Goal: Transaction & Acquisition: Purchase product/service

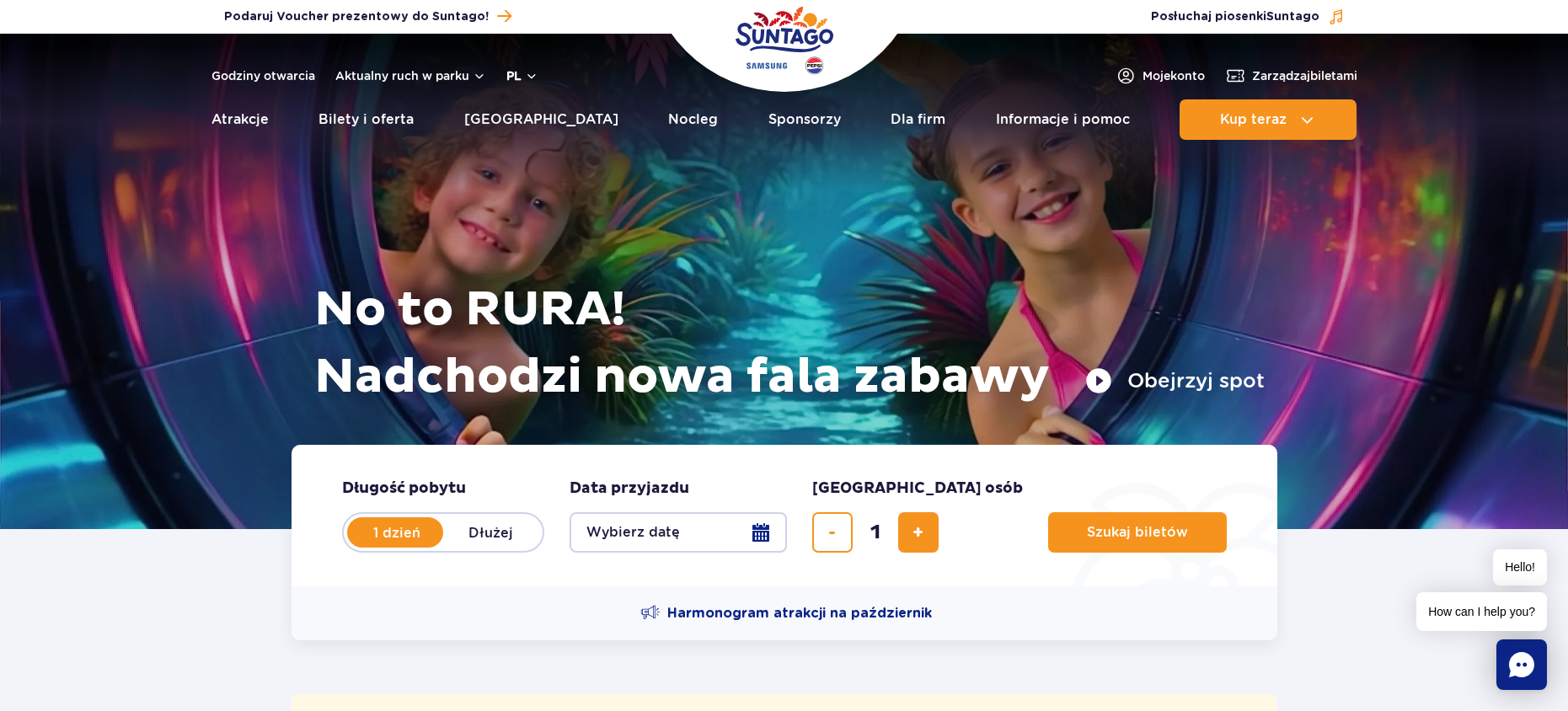
click at [515, 80] on button "pl" at bounding box center [523, 76] width 32 height 17
click at [542, 149] on span "EN" at bounding box center [547, 147] width 17 height 17
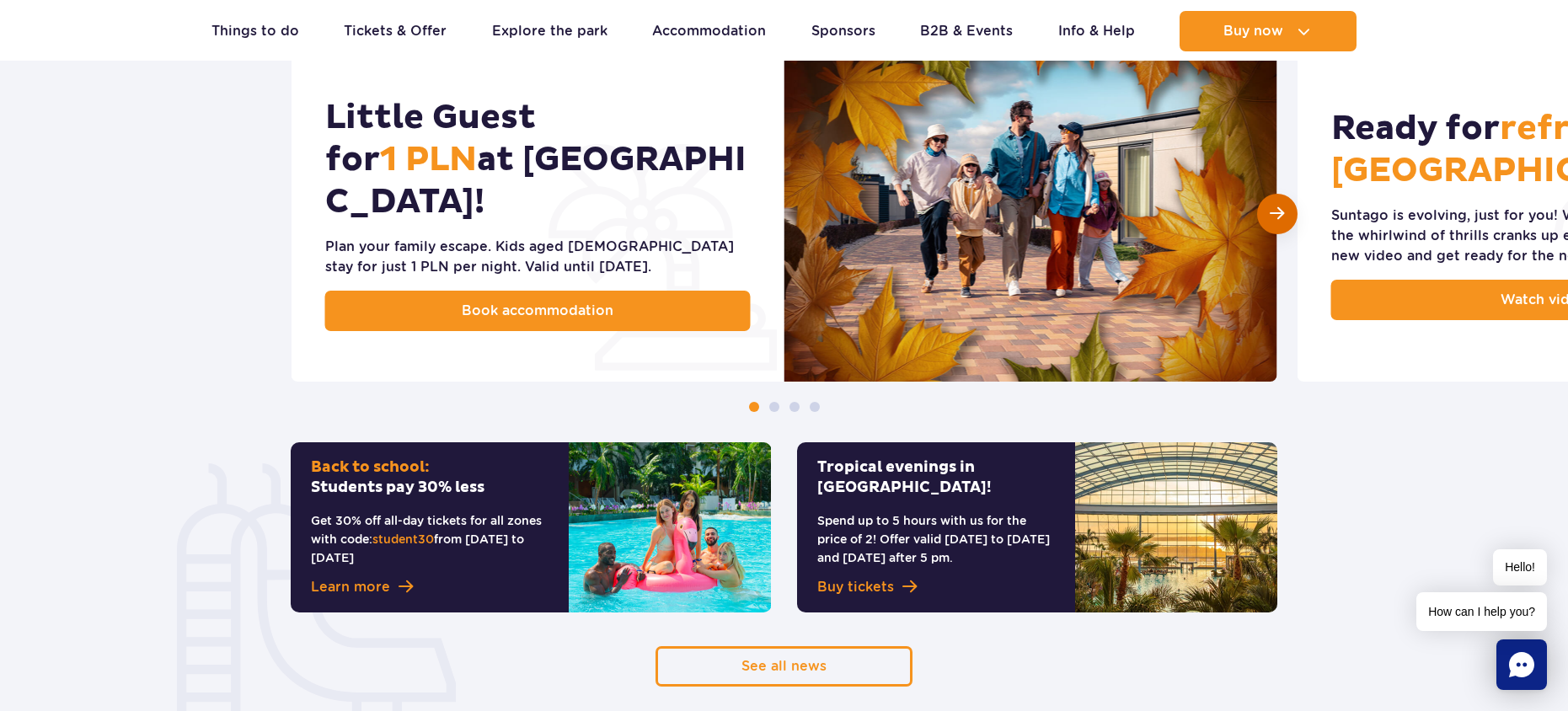
scroll to position [900, 0]
click at [1277, 206] on span "Next slide" at bounding box center [1276, 213] width 14 height 16
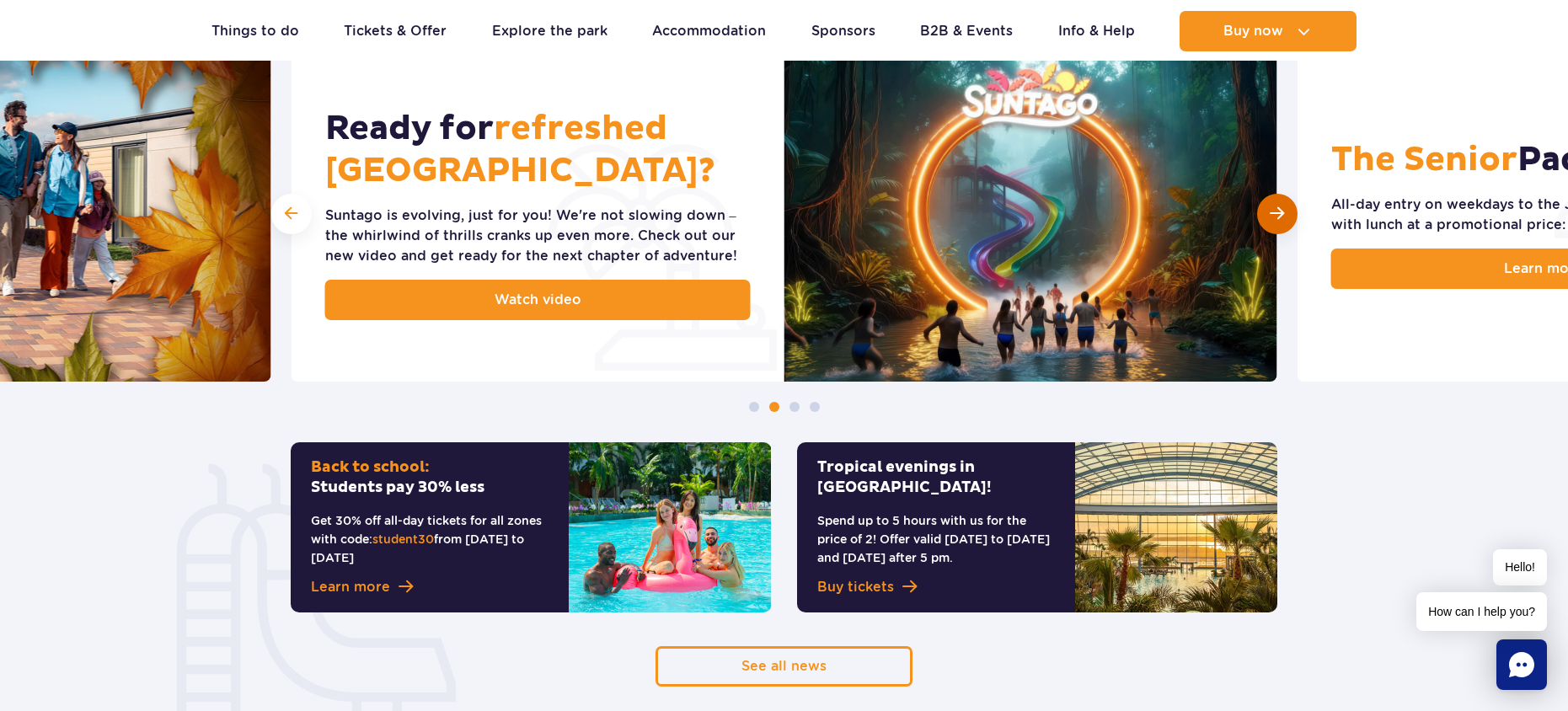
click at [1263, 213] on div "Next slide" at bounding box center [1276, 214] width 41 height 41
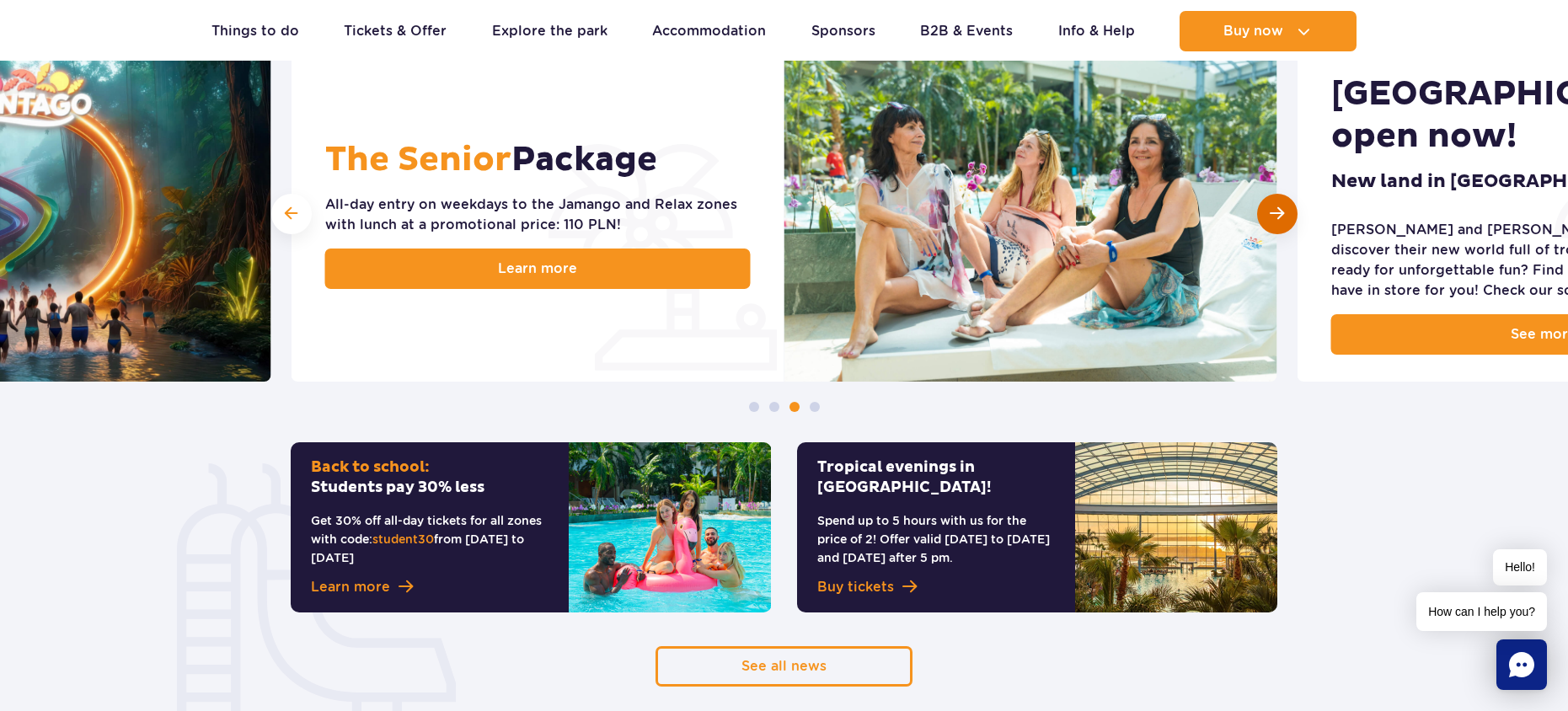
click at [1263, 215] on div "Next slide" at bounding box center [1276, 214] width 41 height 41
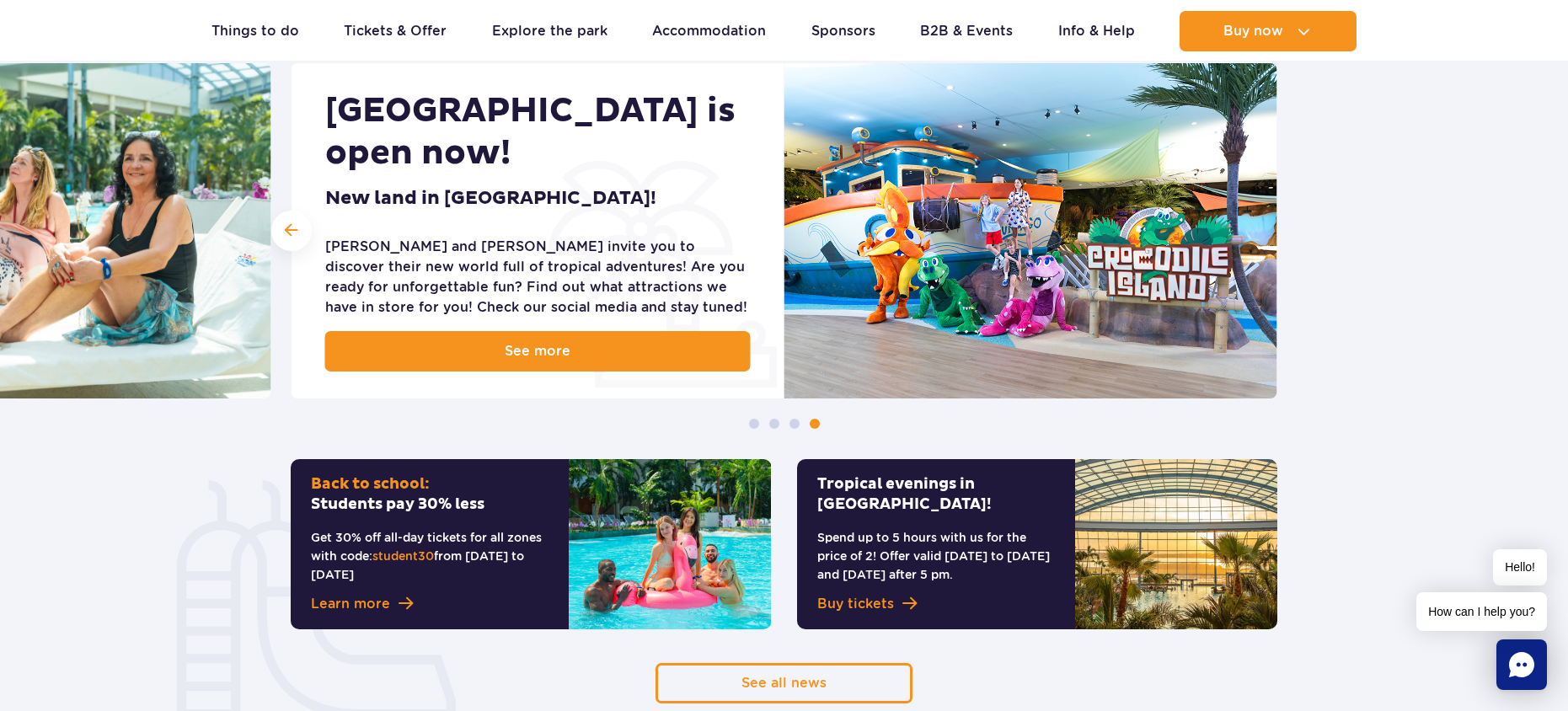
scroll to position [879, 0]
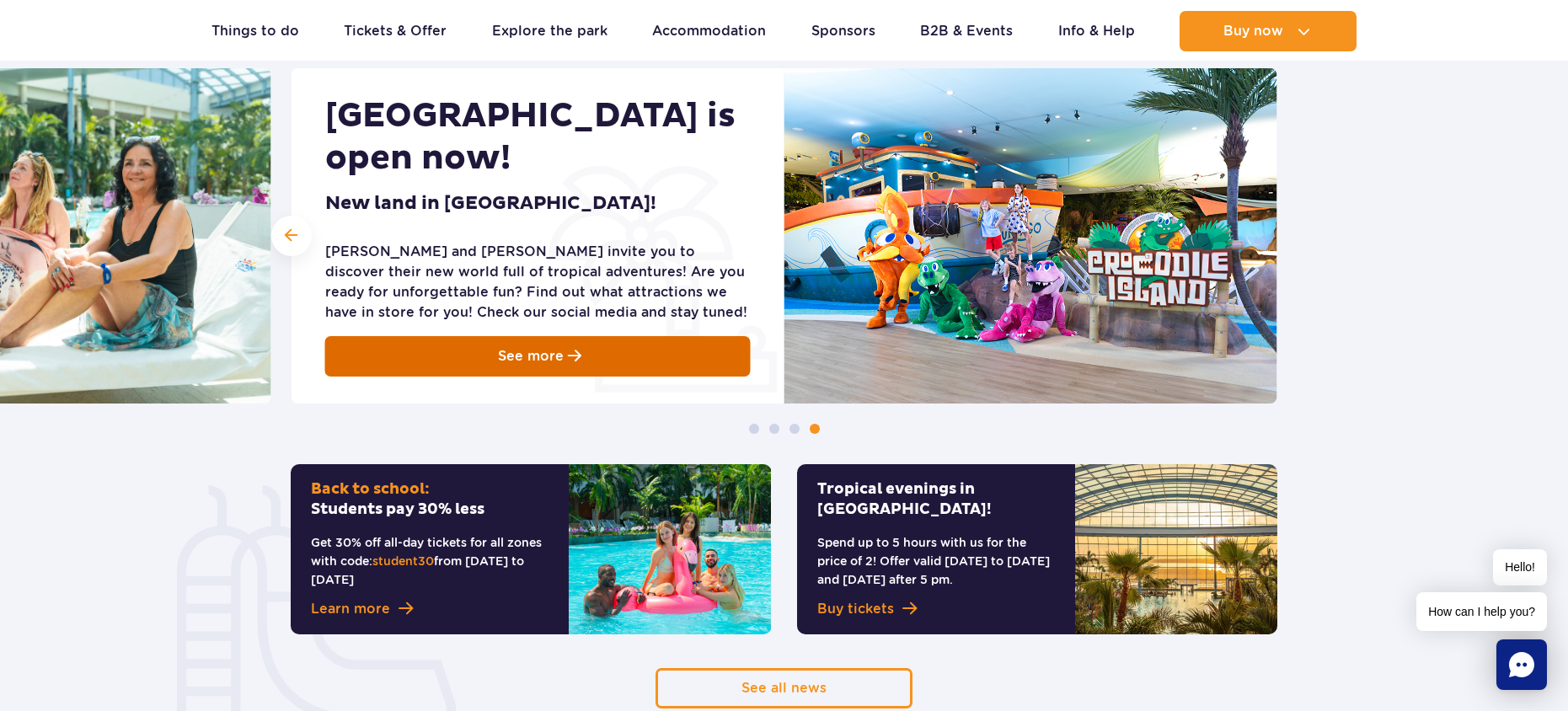
click at [562, 366] on span "See more" at bounding box center [530, 356] width 65 height 20
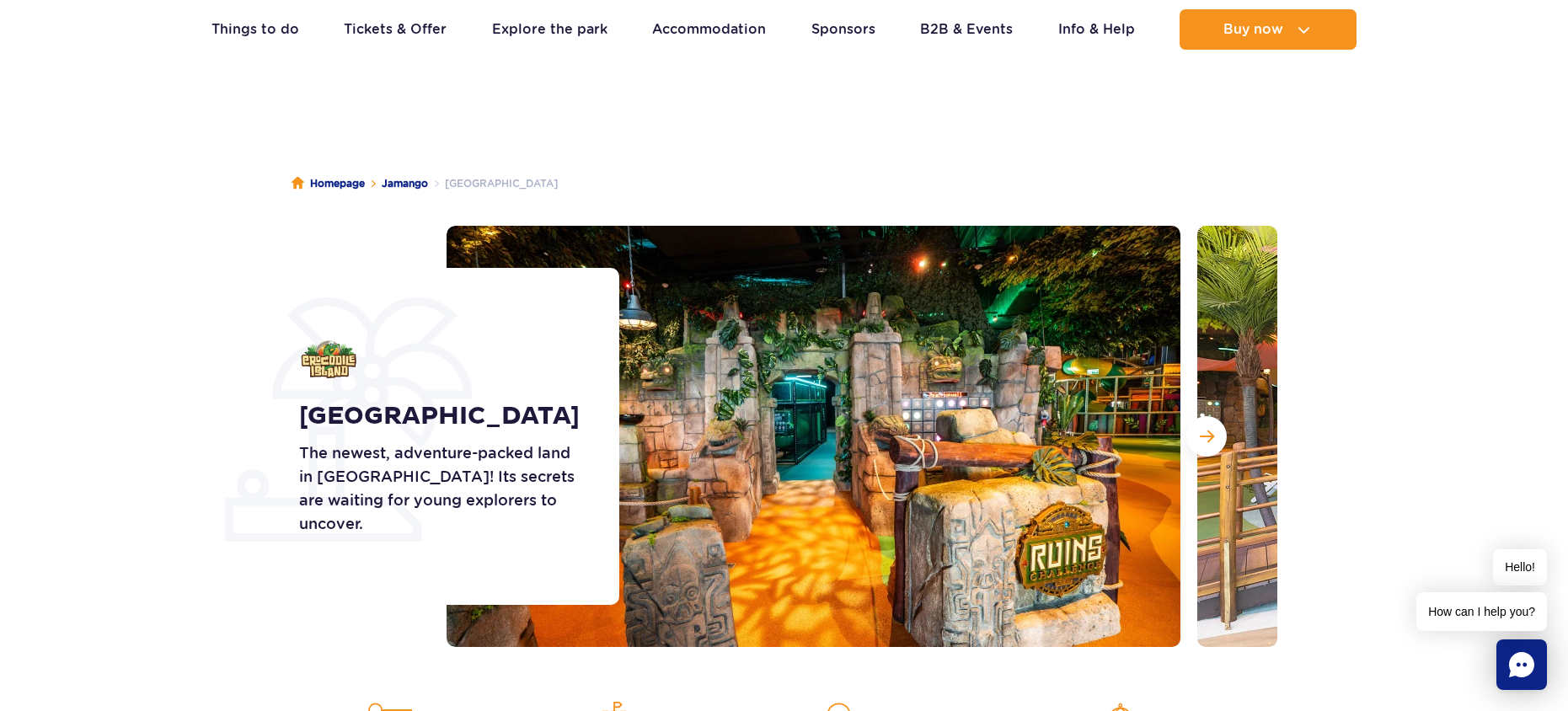
scroll to position [48, 0]
click at [1213, 435] on span "Next slide" at bounding box center [1206, 435] width 14 height 15
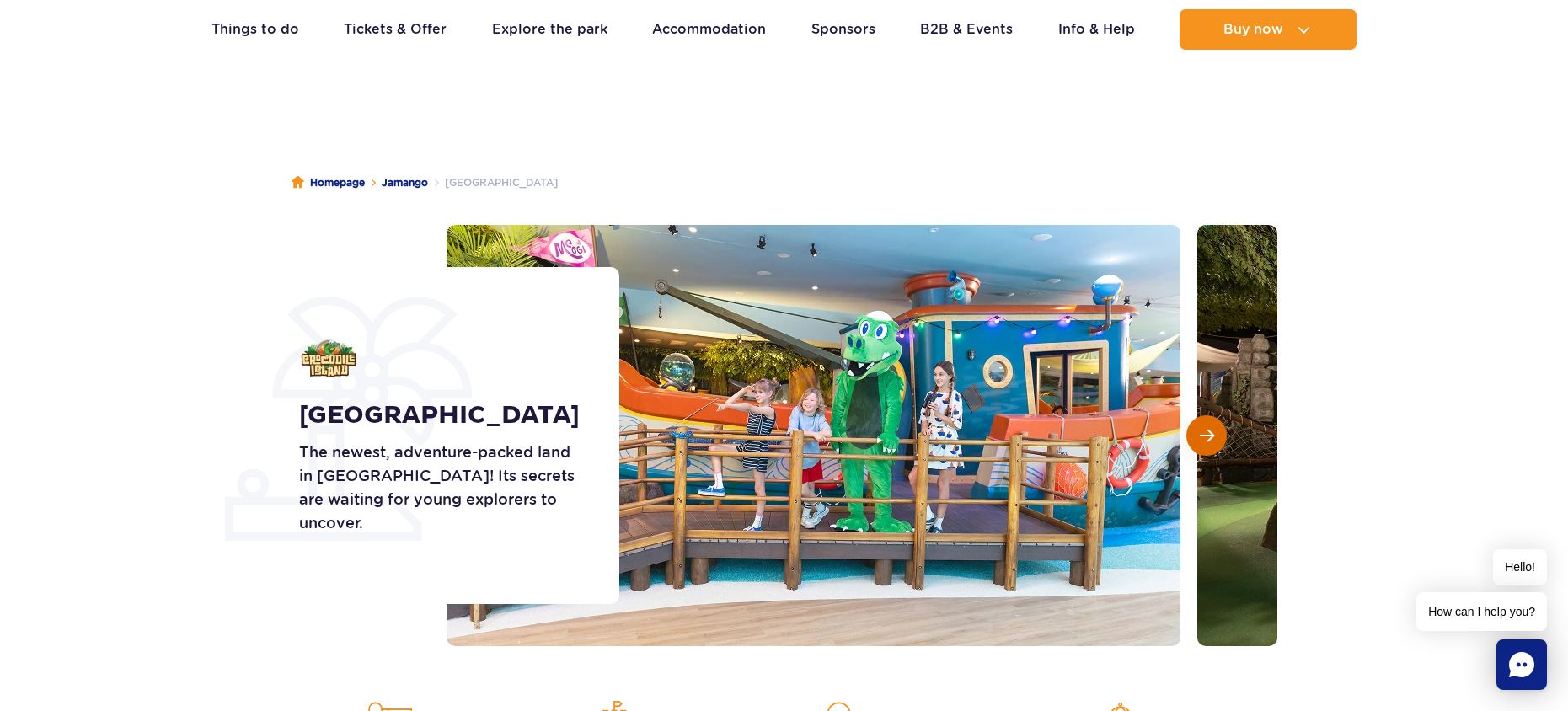
click at [1202, 431] on span "Next slide" at bounding box center [1206, 435] width 14 height 15
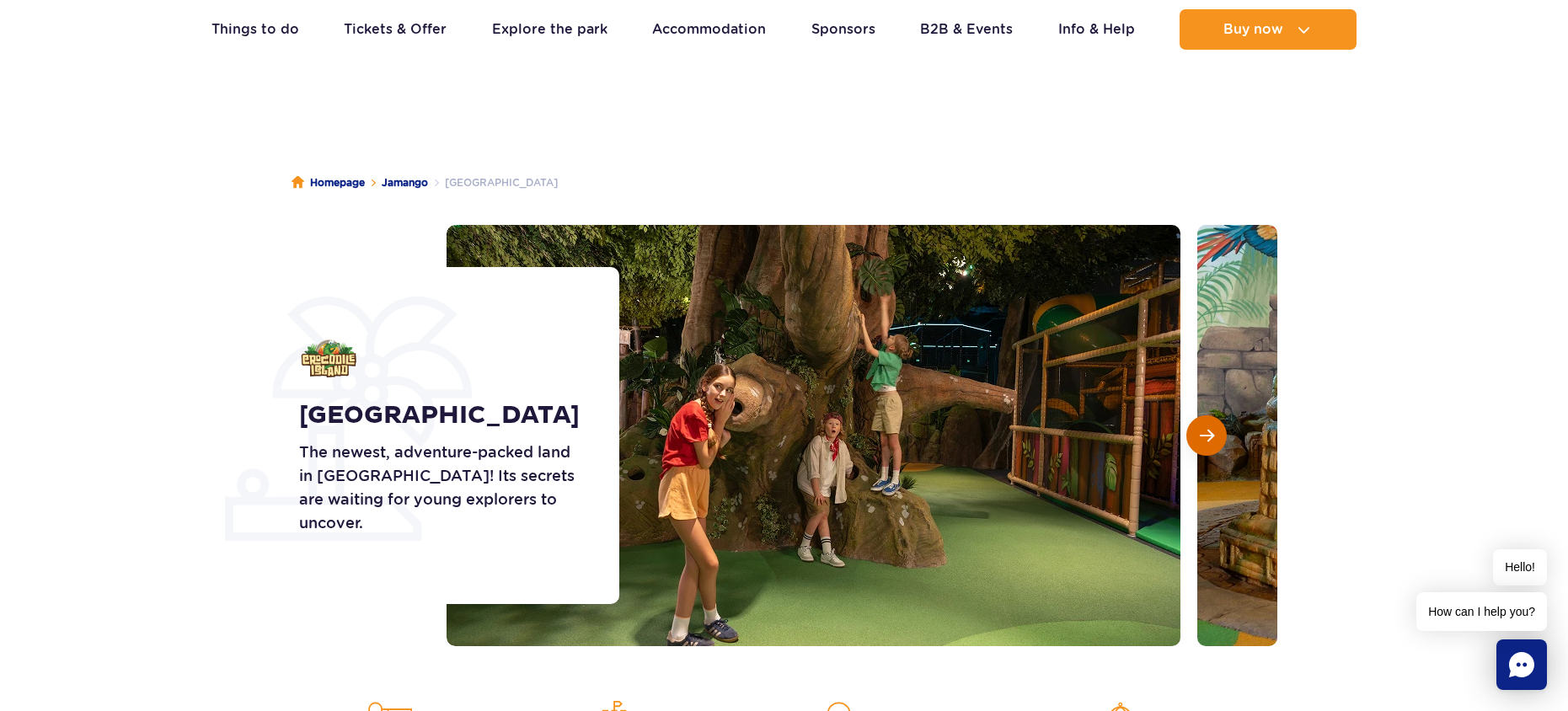
click at [1202, 430] on span "Next slide" at bounding box center [1206, 435] width 14 height 15
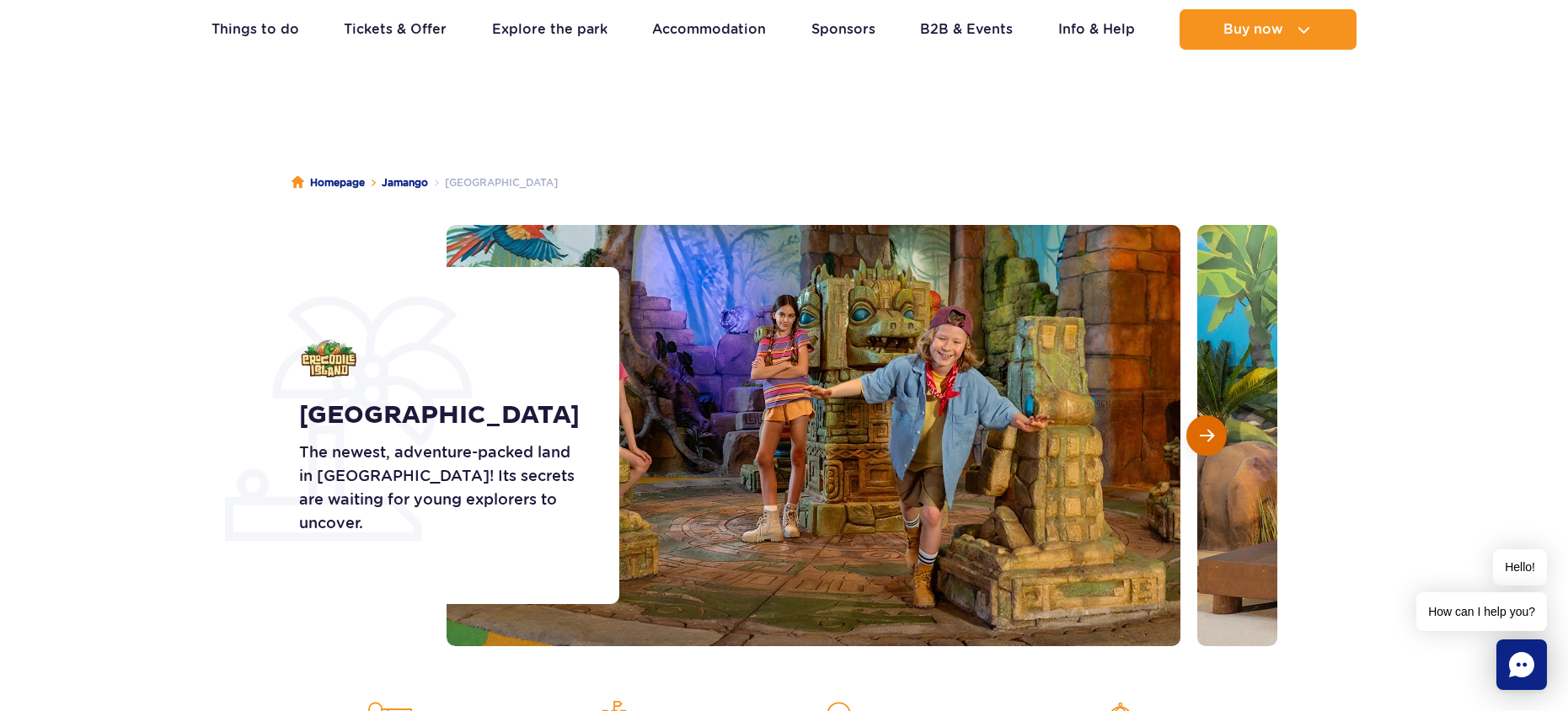
click at [1202, 430] on span "Next slide" at bounding box center [1206, 435] width 14 height 15
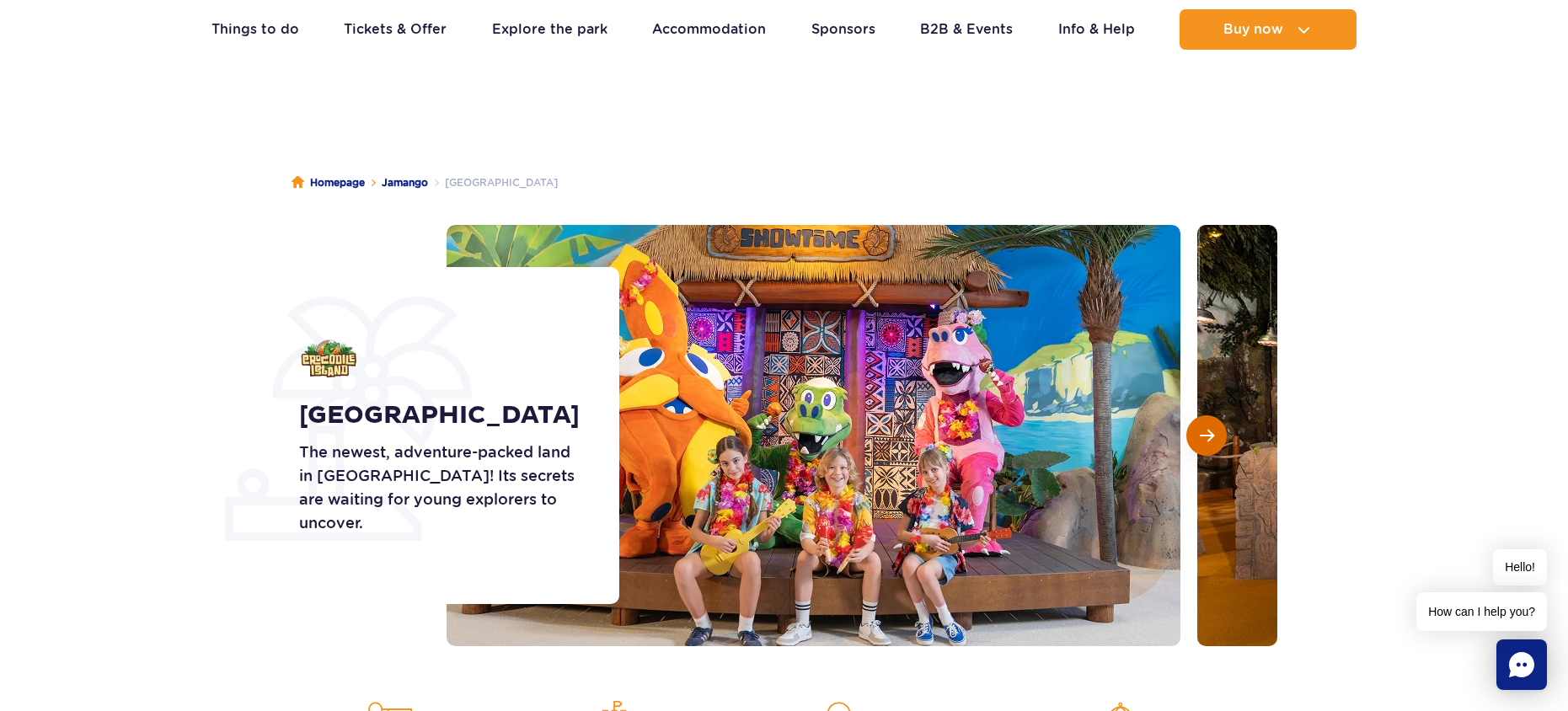
click at [1202, 430] on span "Next slide" at bounding box center [1206, 435] width 14 height 15
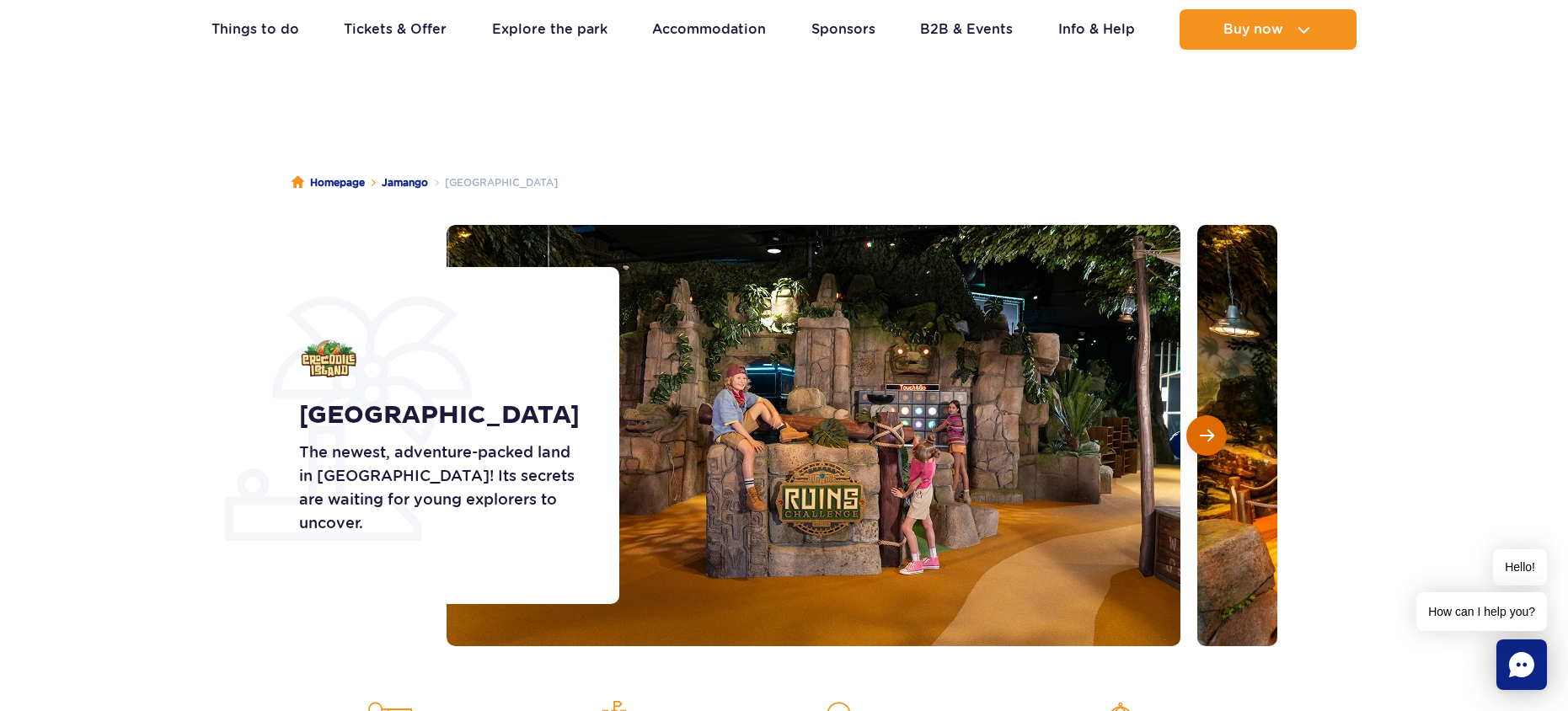
click at [1202, 430] on span "Next slide" at bounding box center [1206, 435] width 14 height 15
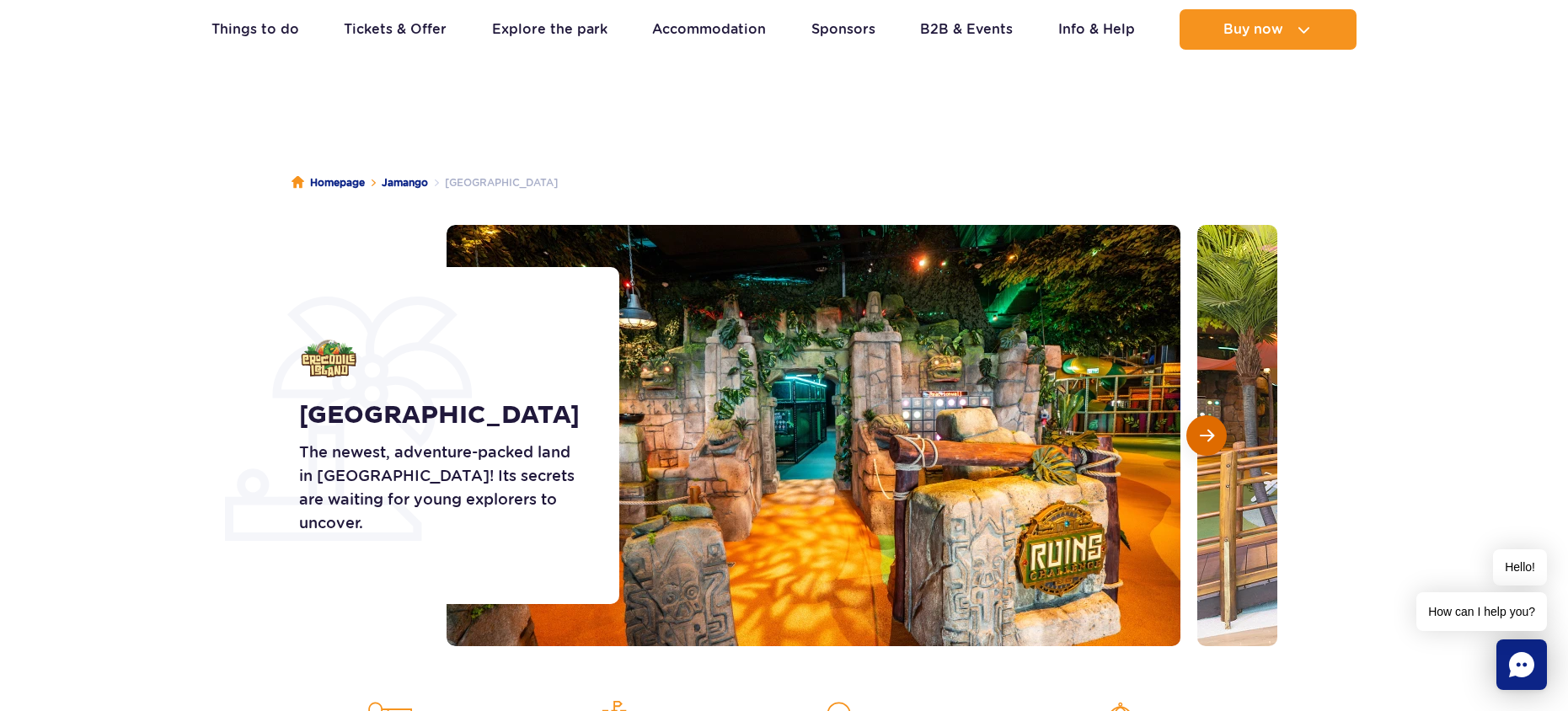
click at [1202, 430] on span "Next slide" at bounding box center [1206, 435] width 14 height 15
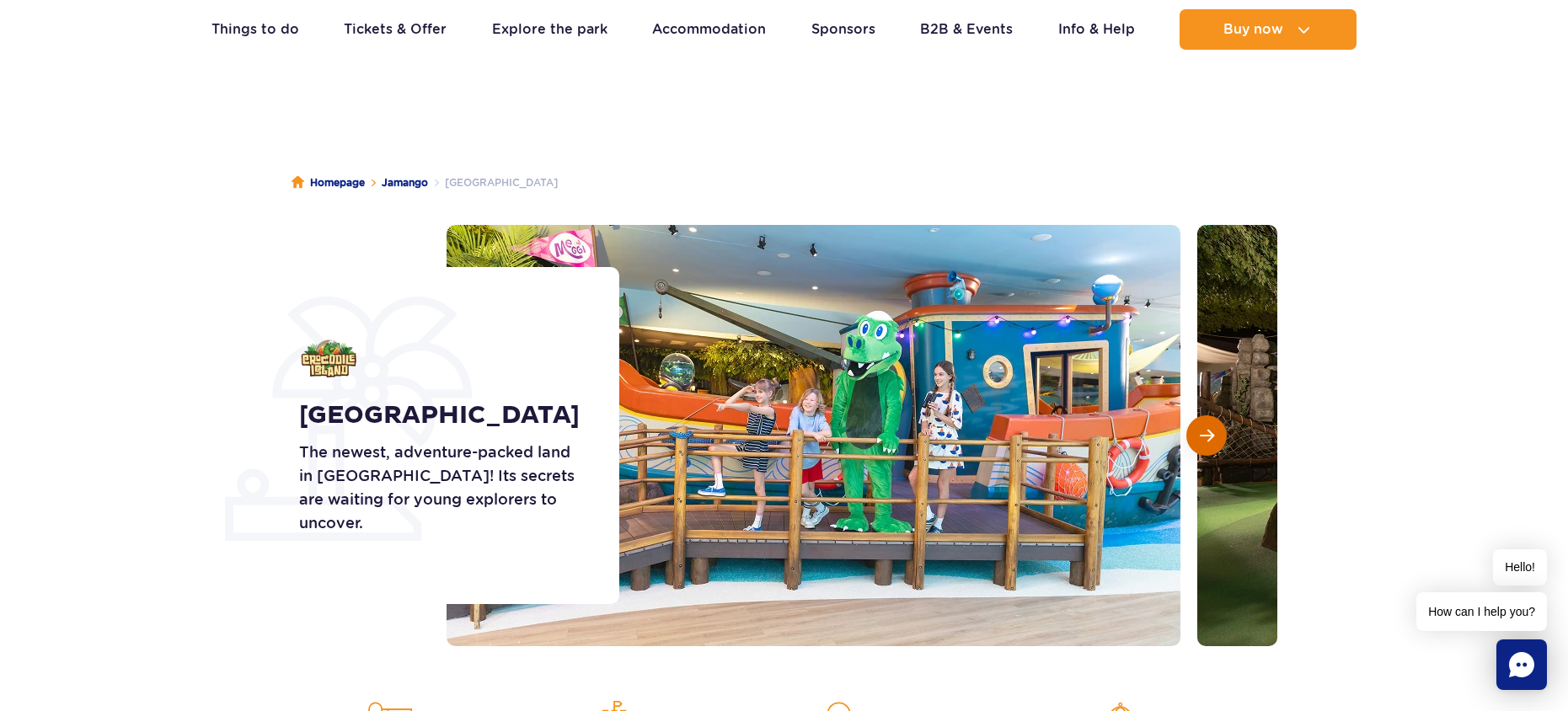
click at [1202, 430] on span "Next slide" at bounding box center [1206, 435] width 14 height 15
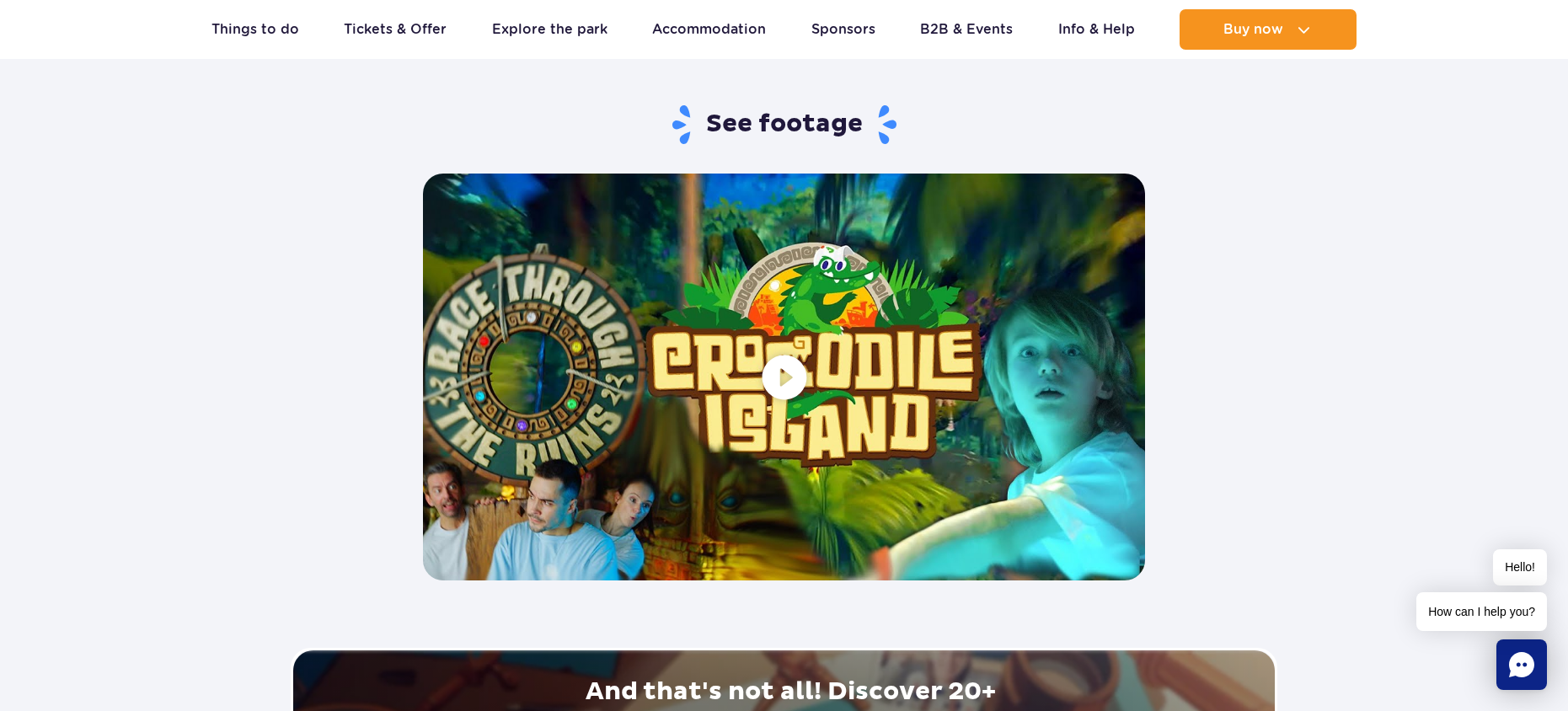
scroll to position [3146, 0]
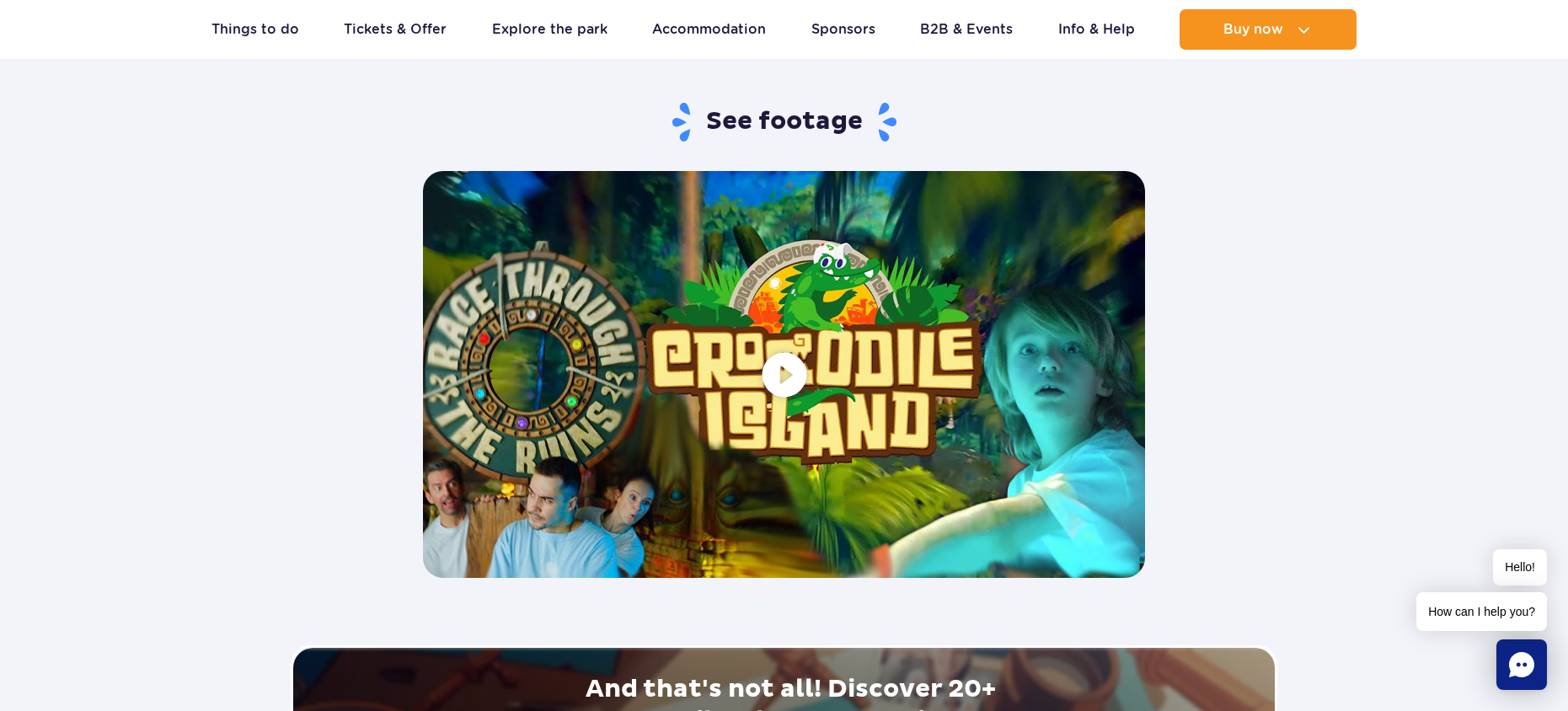
click at [777, 375] on span at bounding box center [784, 374] width 722 height 406
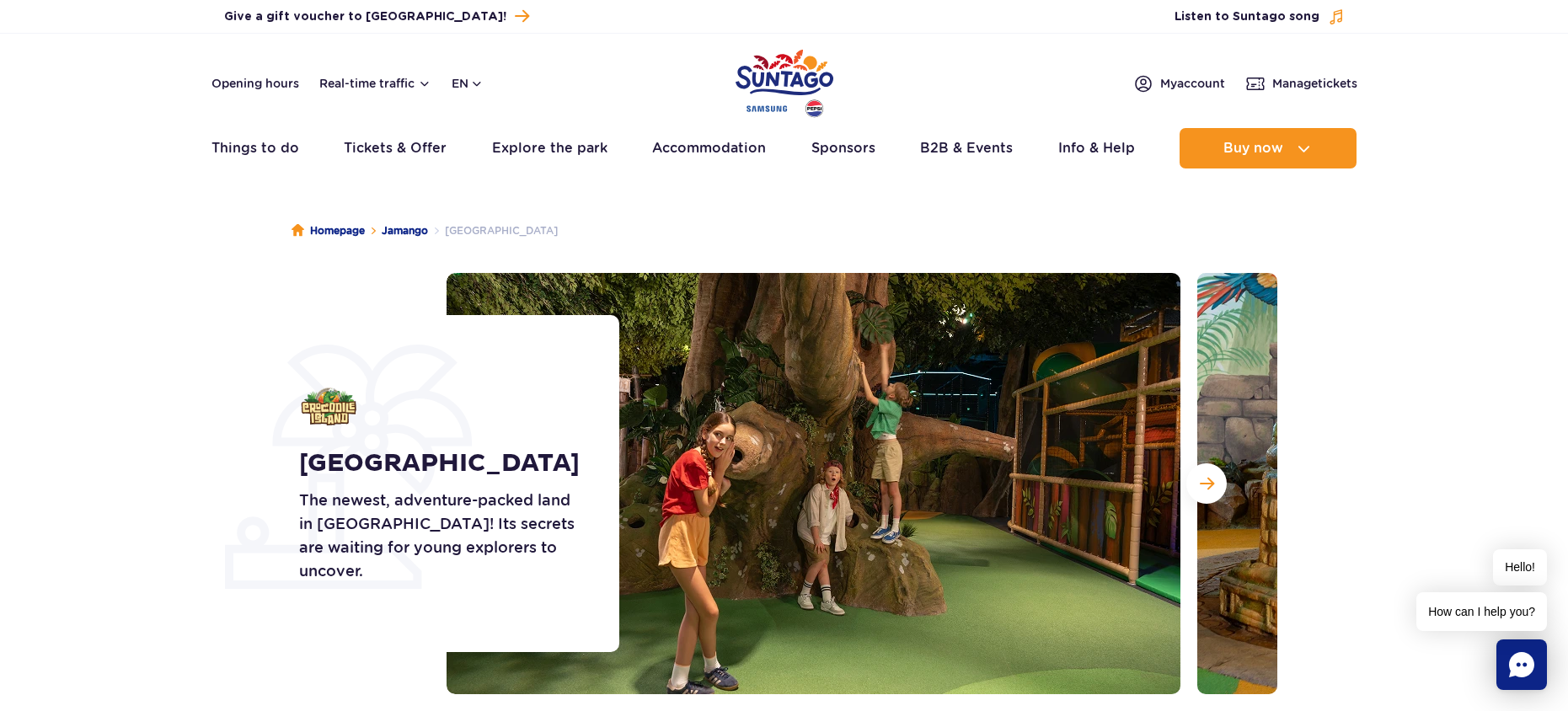
scroll to position [0, 0]
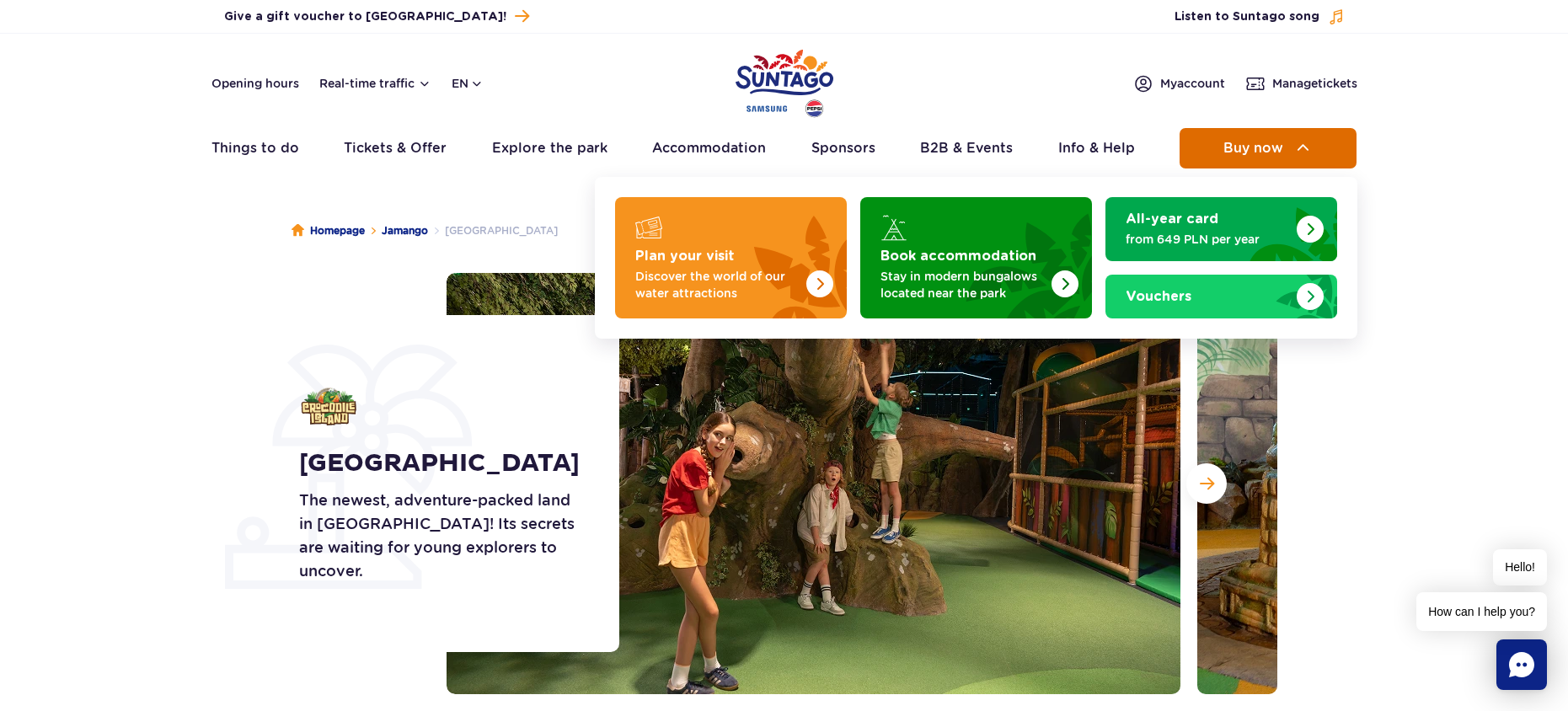
click at [1247, 154] on span "Buy now" at bounding box center [1253, 149] width 60 height 15
click at [1301, 142] on img at bounding box center [1303, 148] width 20 height 20
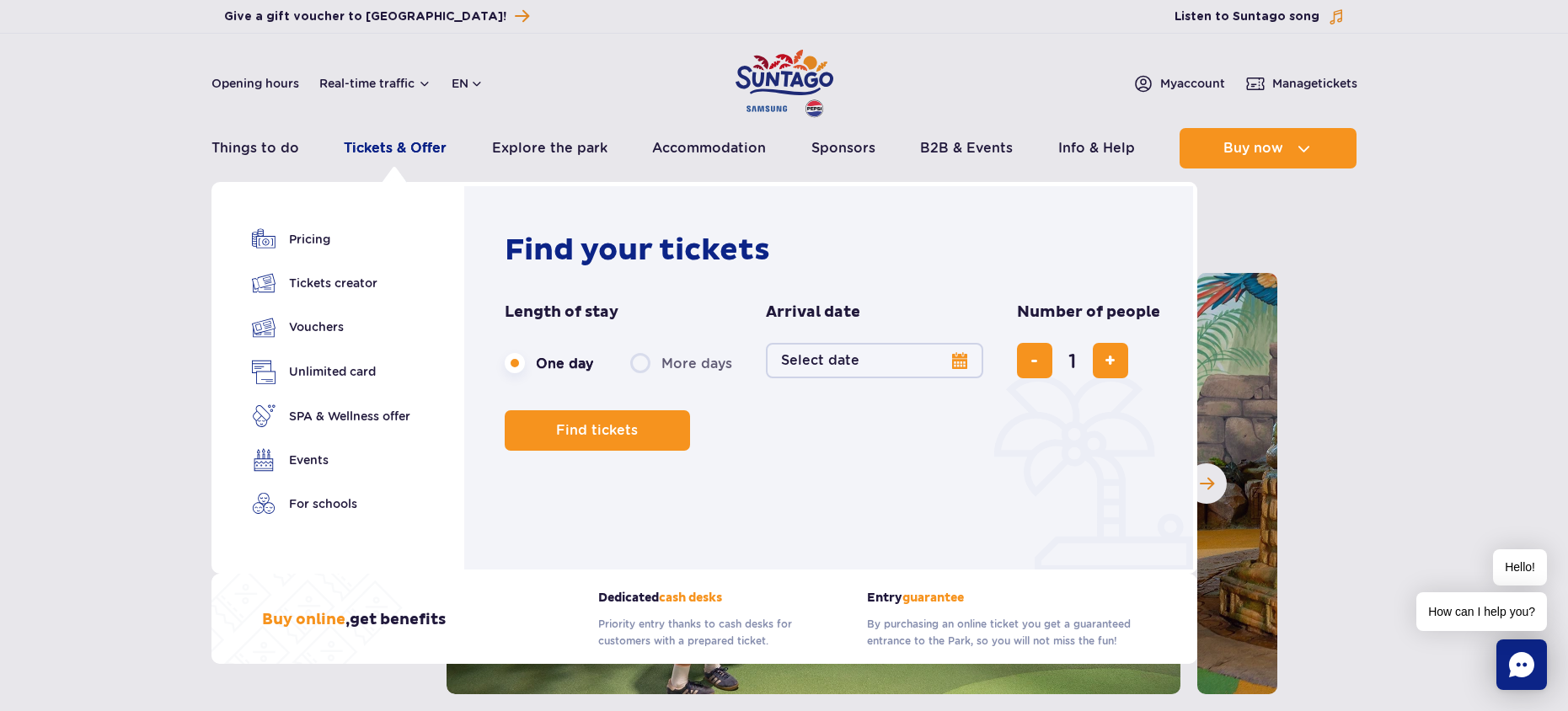
click at [397, 149] on link "Tickets & Offer" at bounding box center [395, 148] width 103 height 41
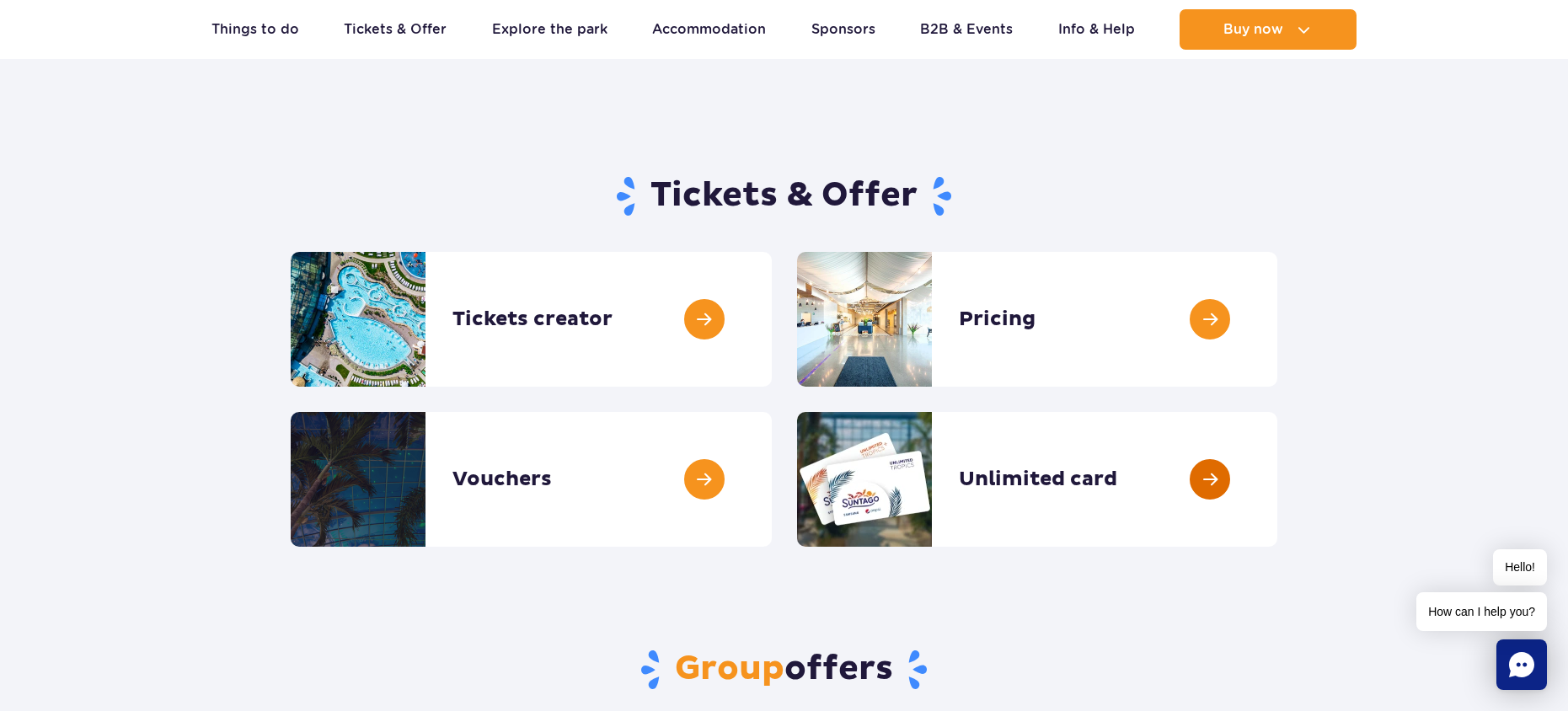
scroll to position [73, 0]
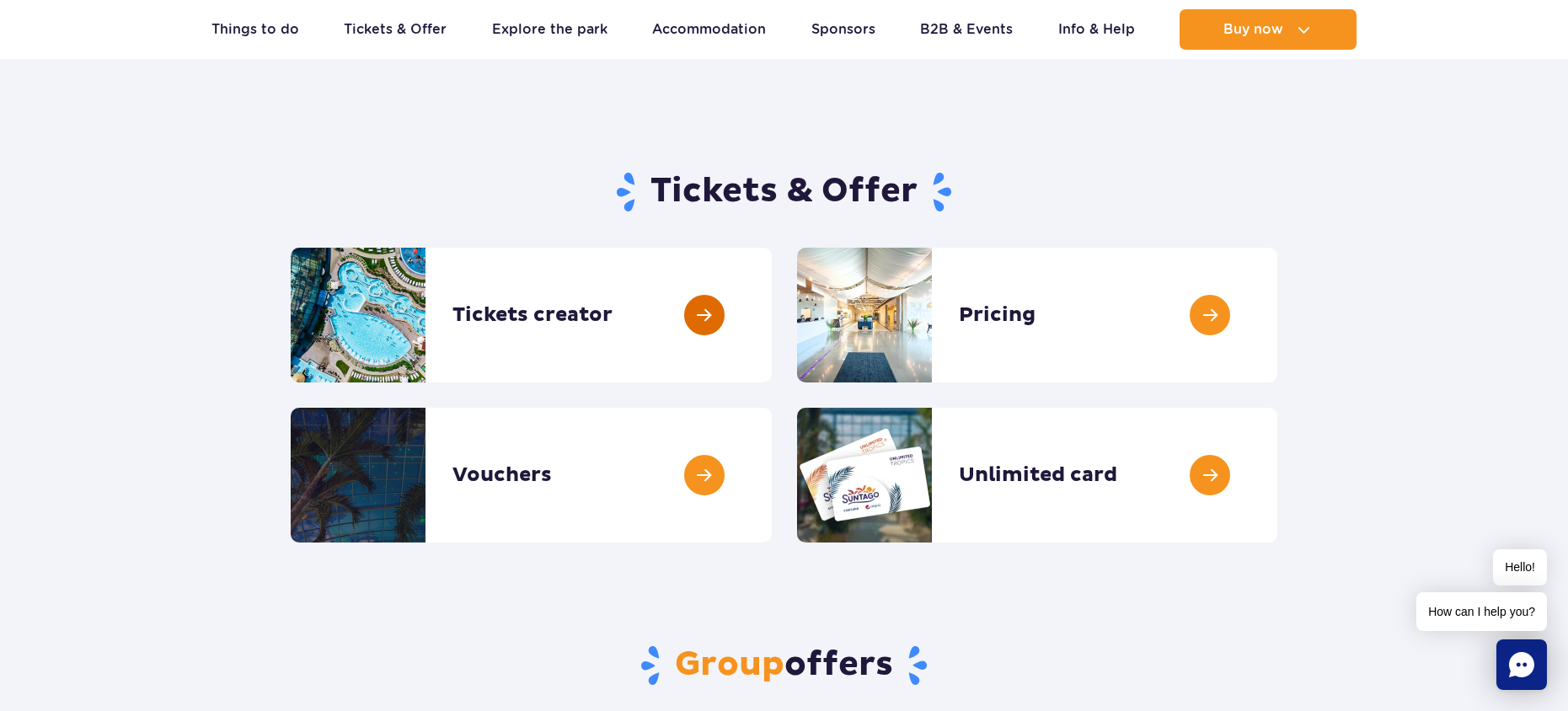
click at [772, 328] on link at bounding box center [772, 315] width 0 height 134
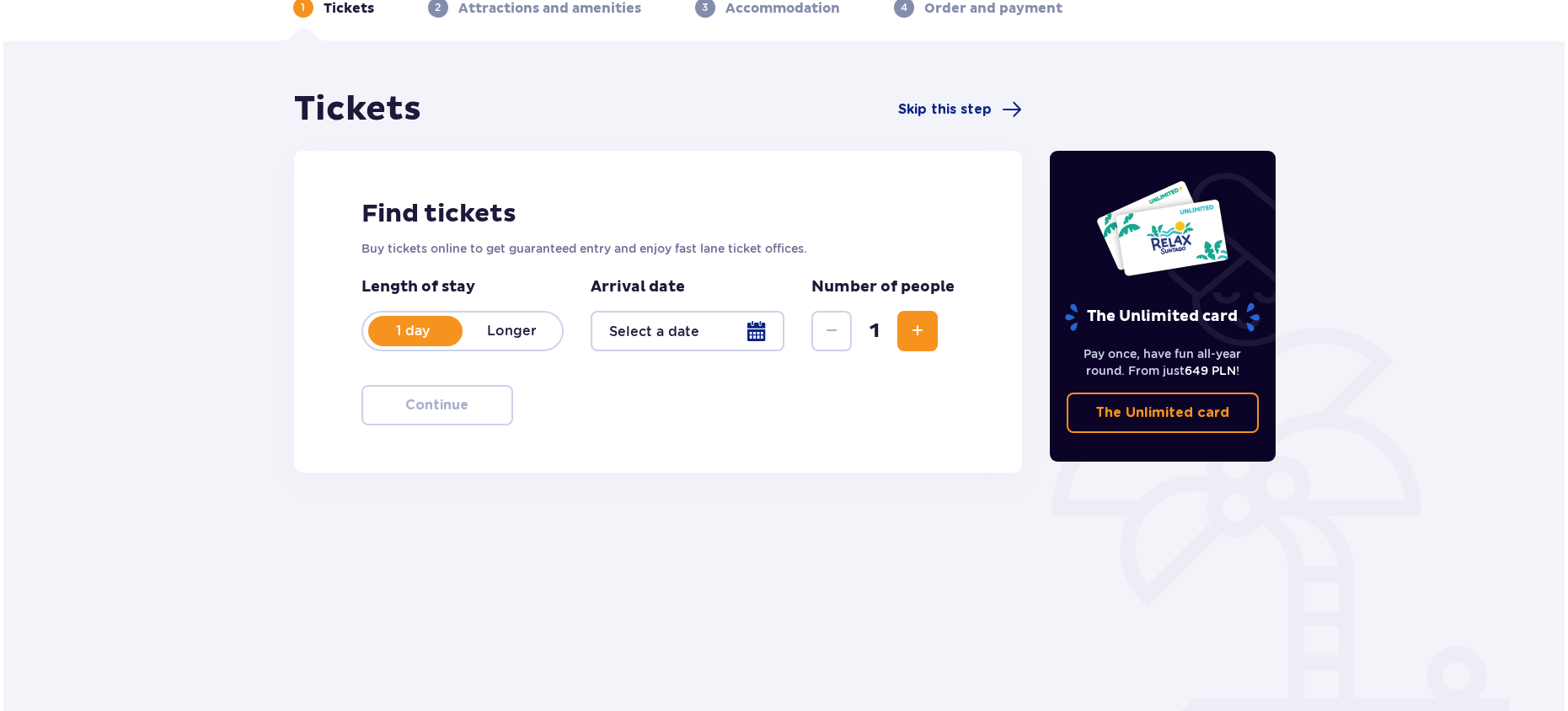
scroll to position [92, 0]
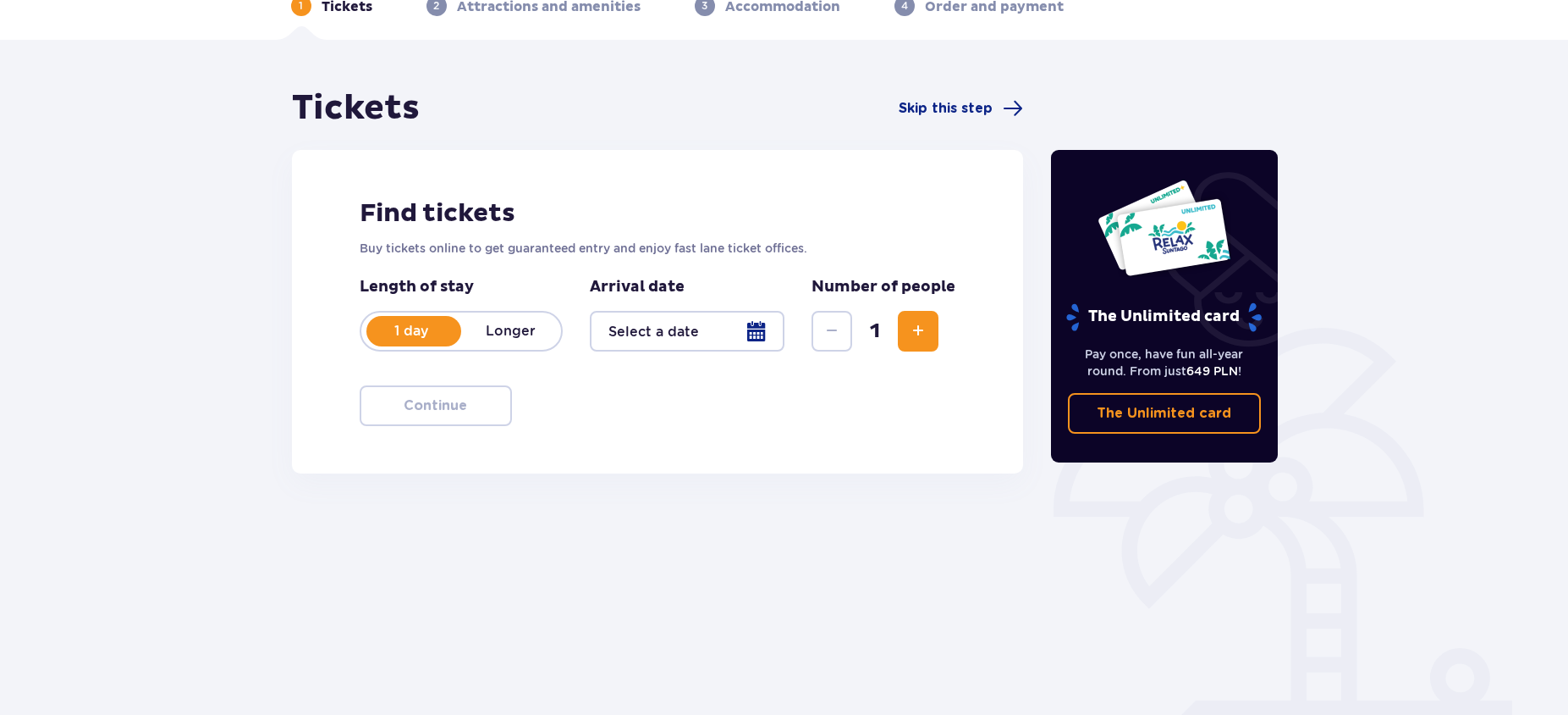
click at [654, 336] on div at bounding box center [687, 330] width 195 height 41
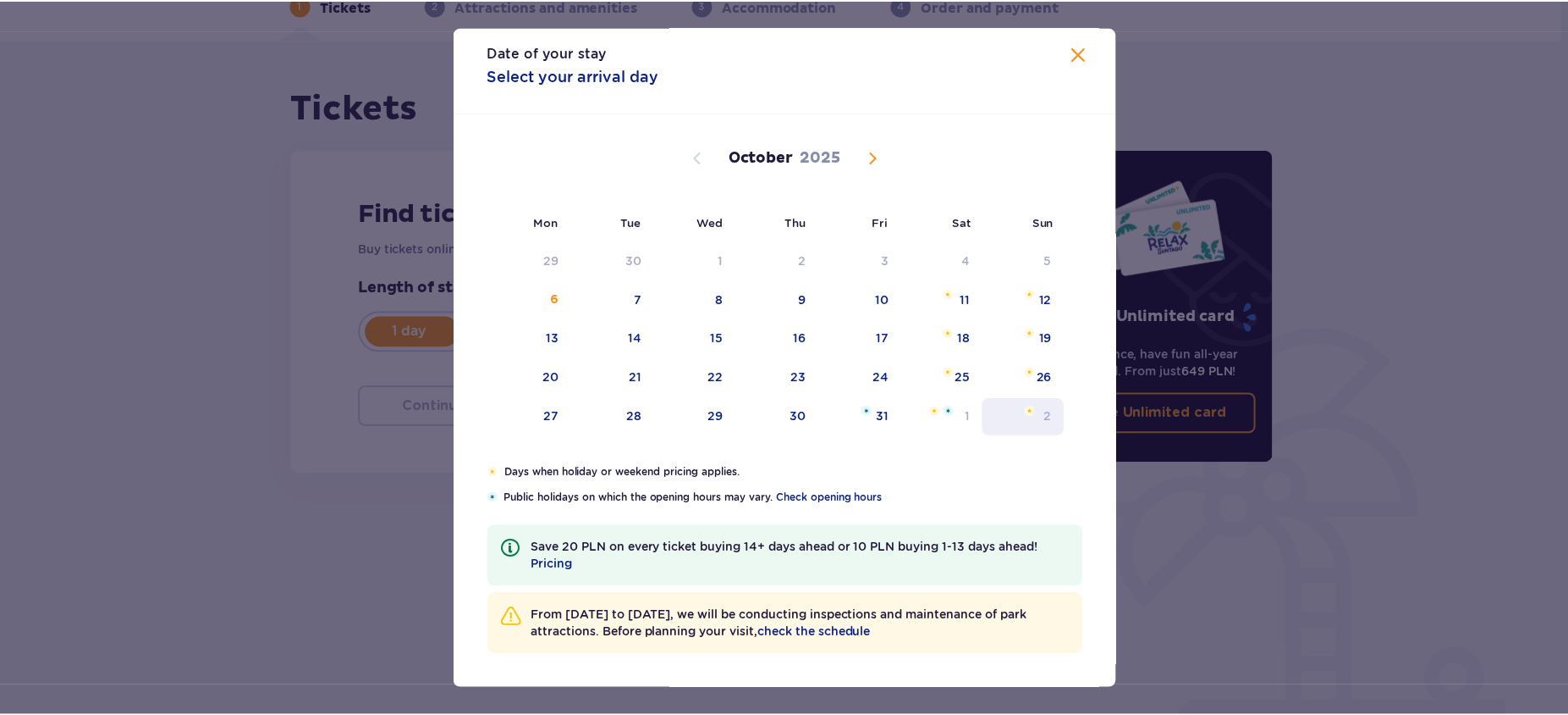
scroll to position [11, 0]
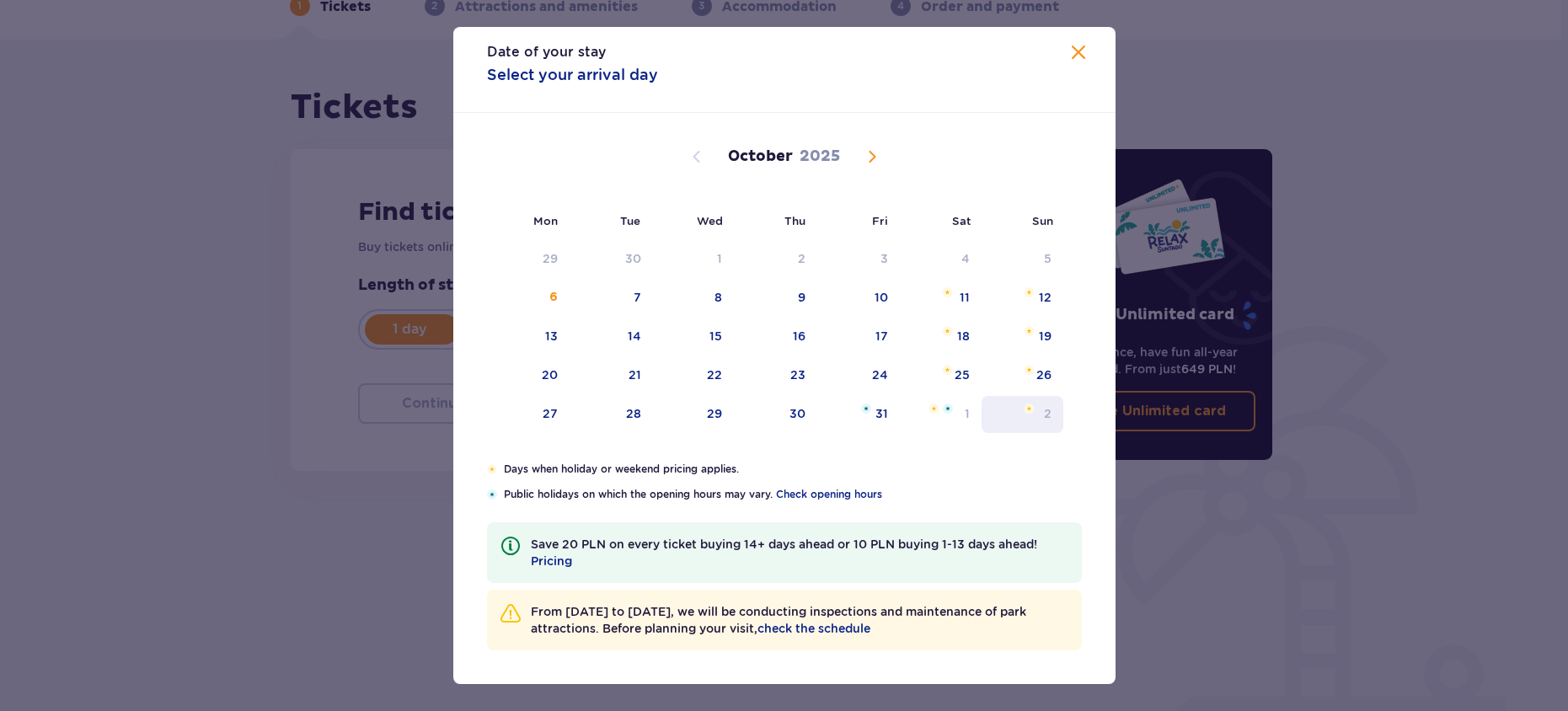
click at [1043, 410] on div "2" at bounding box center [1047, 414] width 8 height 17
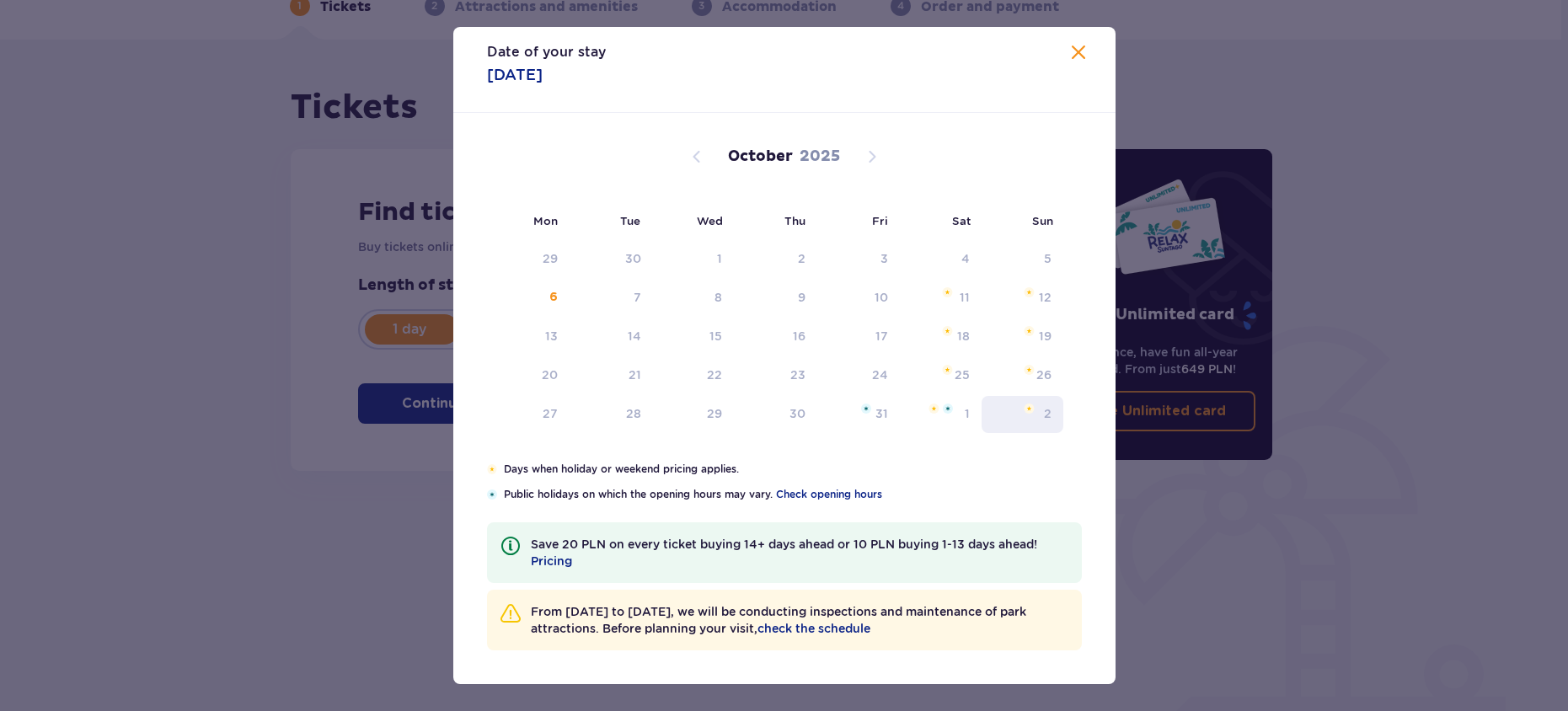
type input "[DATE]"
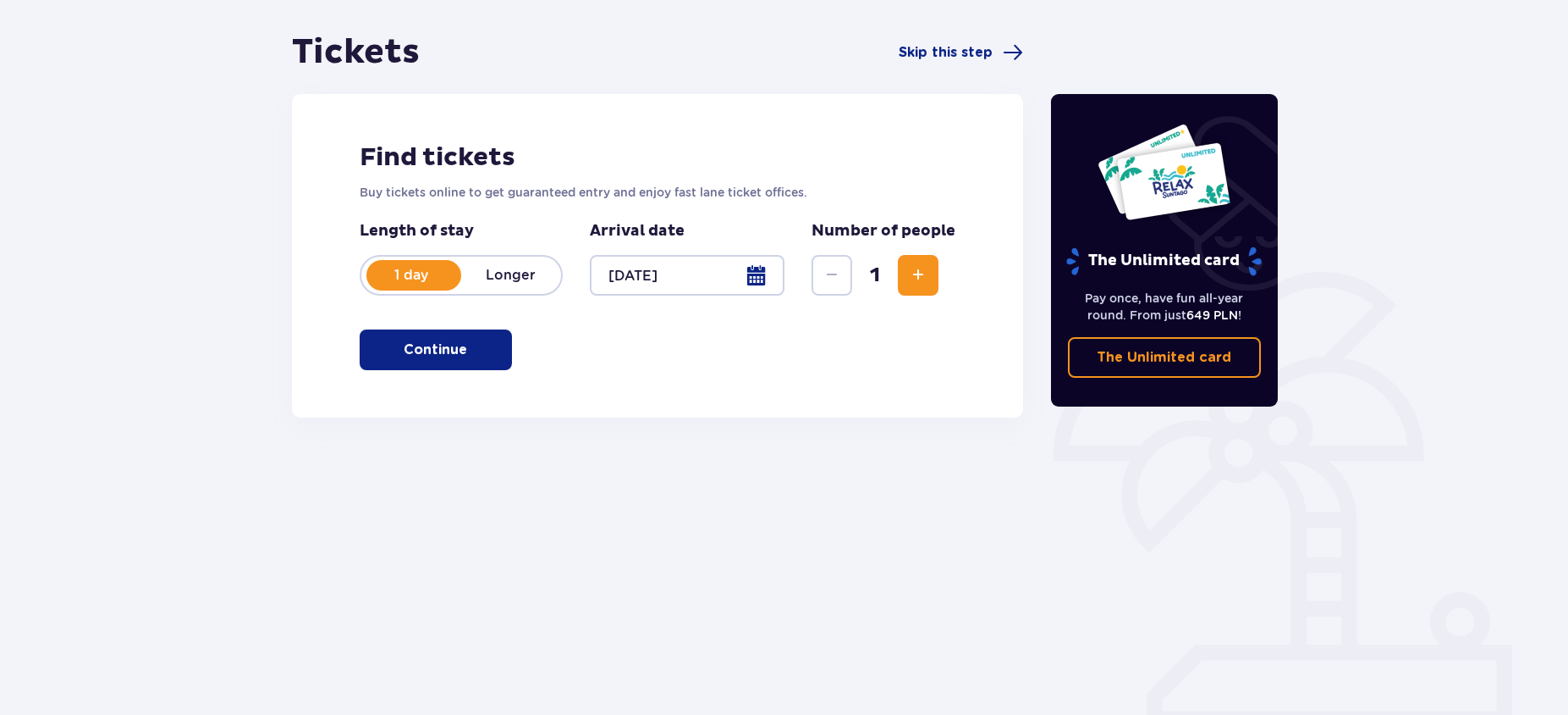
scroll to position [149, 0]
click at [917, 277] on span "Increase" at bounding box center [918, 274] width 20 height 20
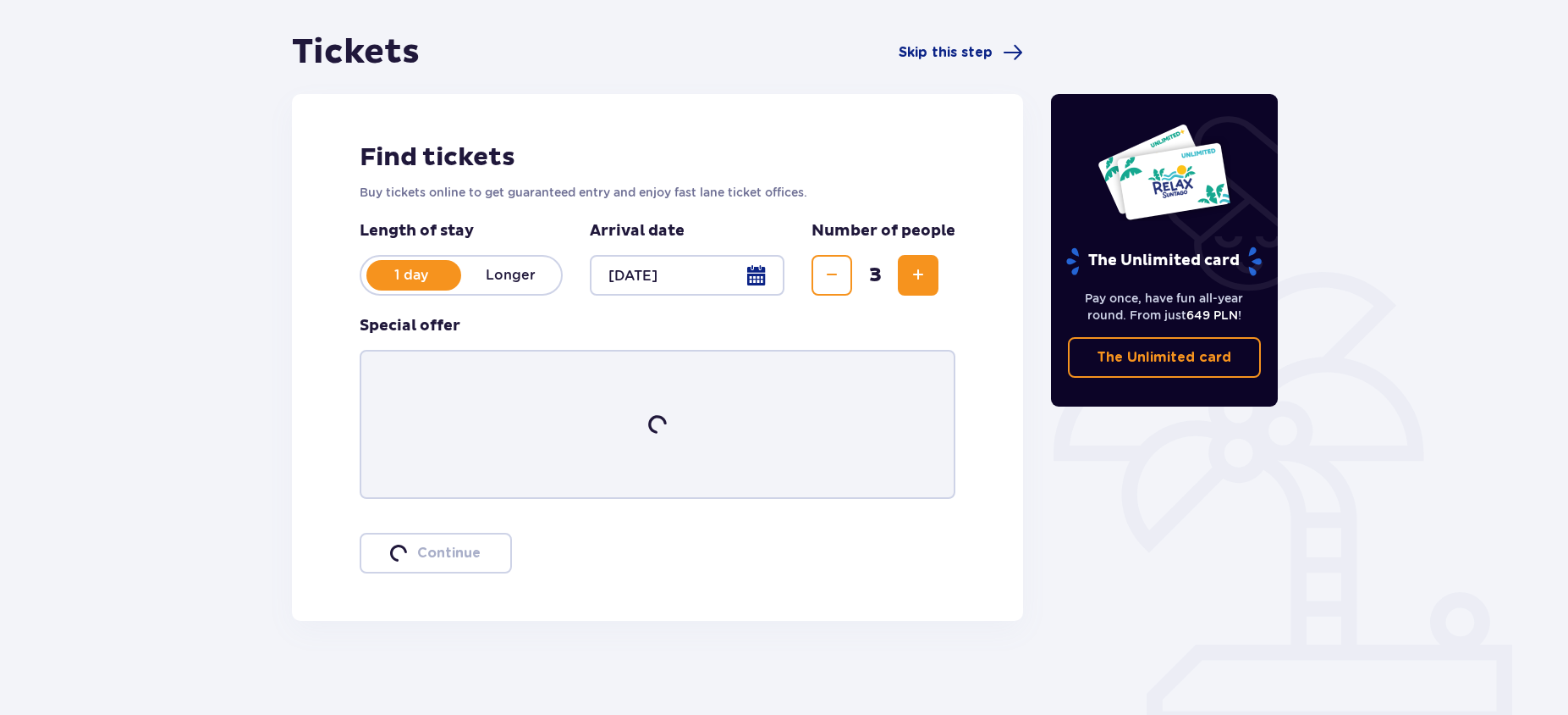
scroll to position [151, 0]
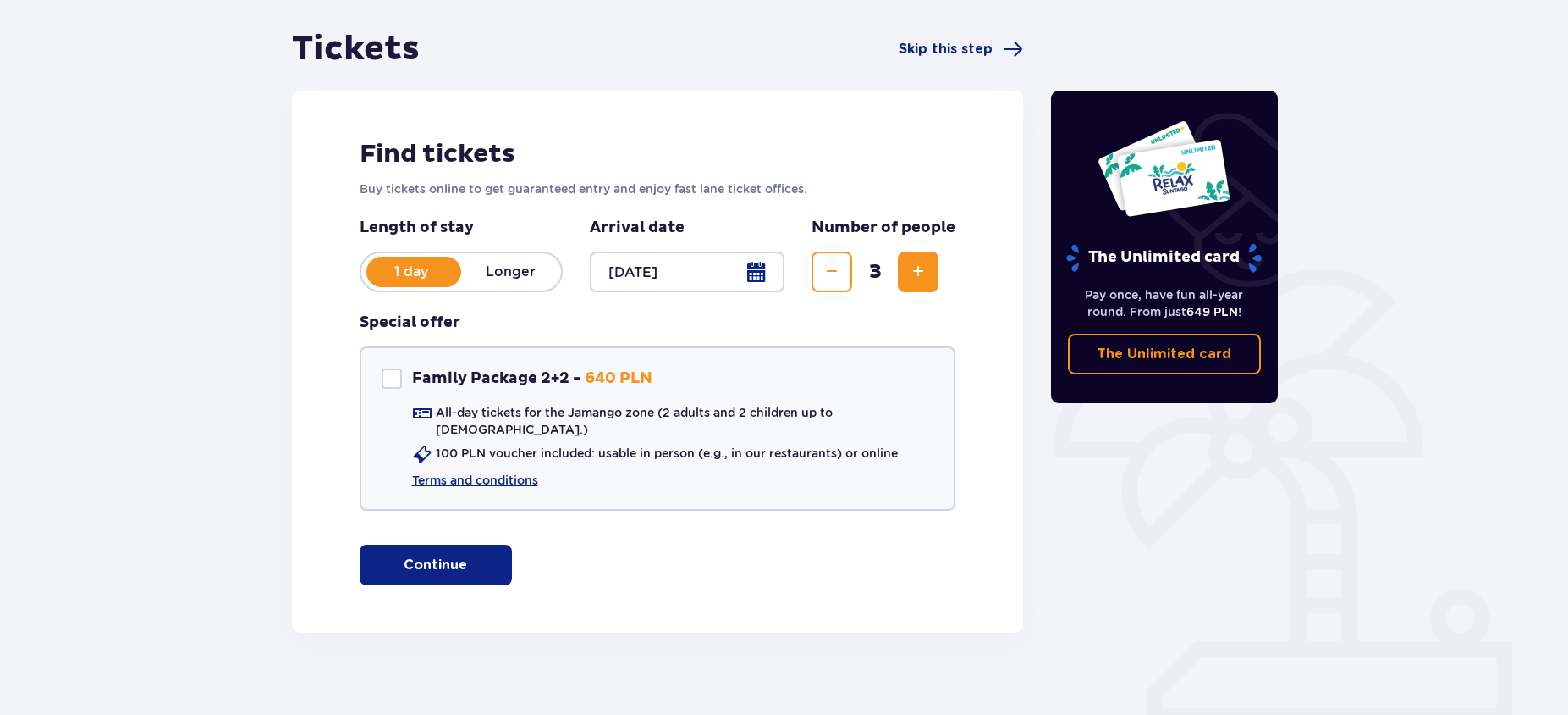
click at [917, 277] on span "Increase" at bounding box center [918, 271] width 20 height 20
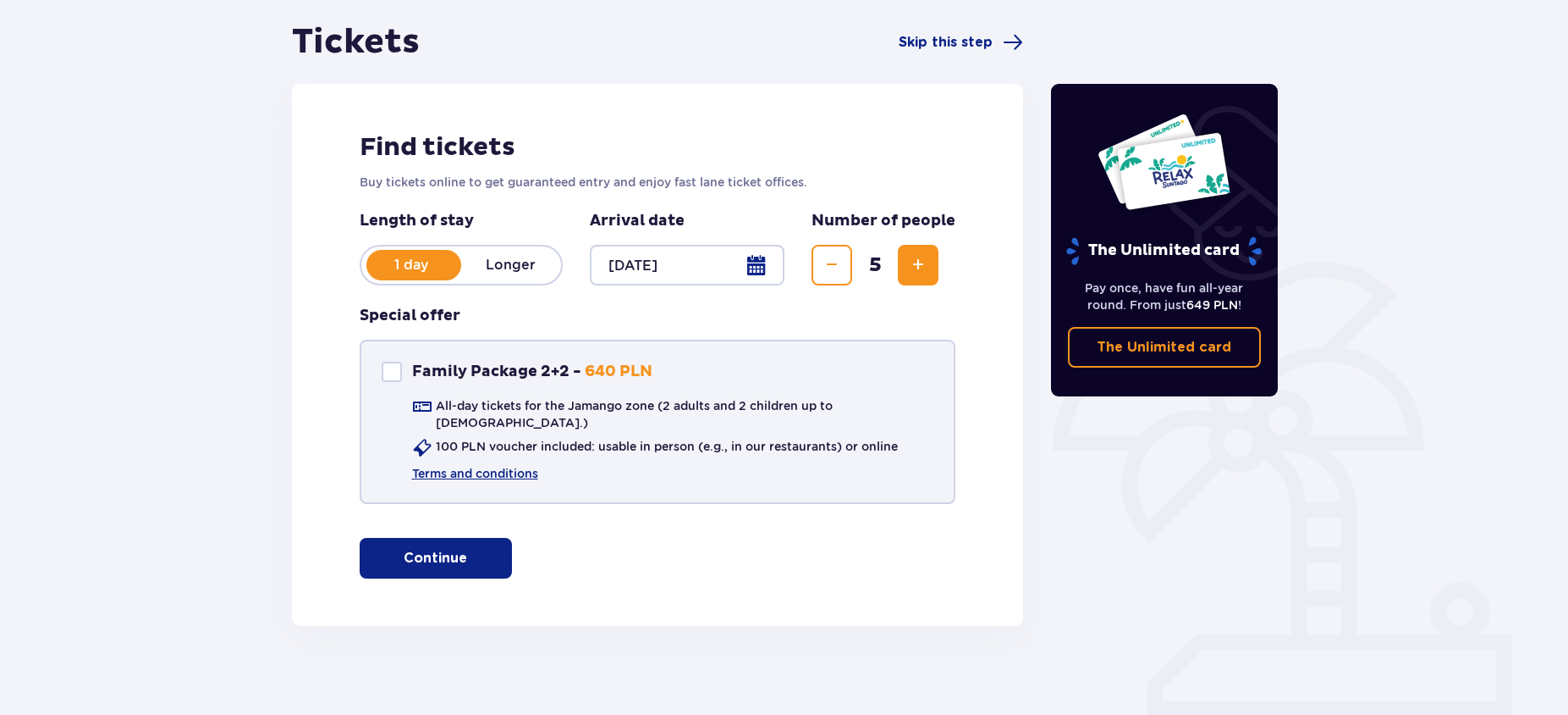
scroll to position [157, 0]
click at [387, 371] on div "Family Package 2+2" at bounding box center [391, 372] width 20 height 20
checkbox input "true"
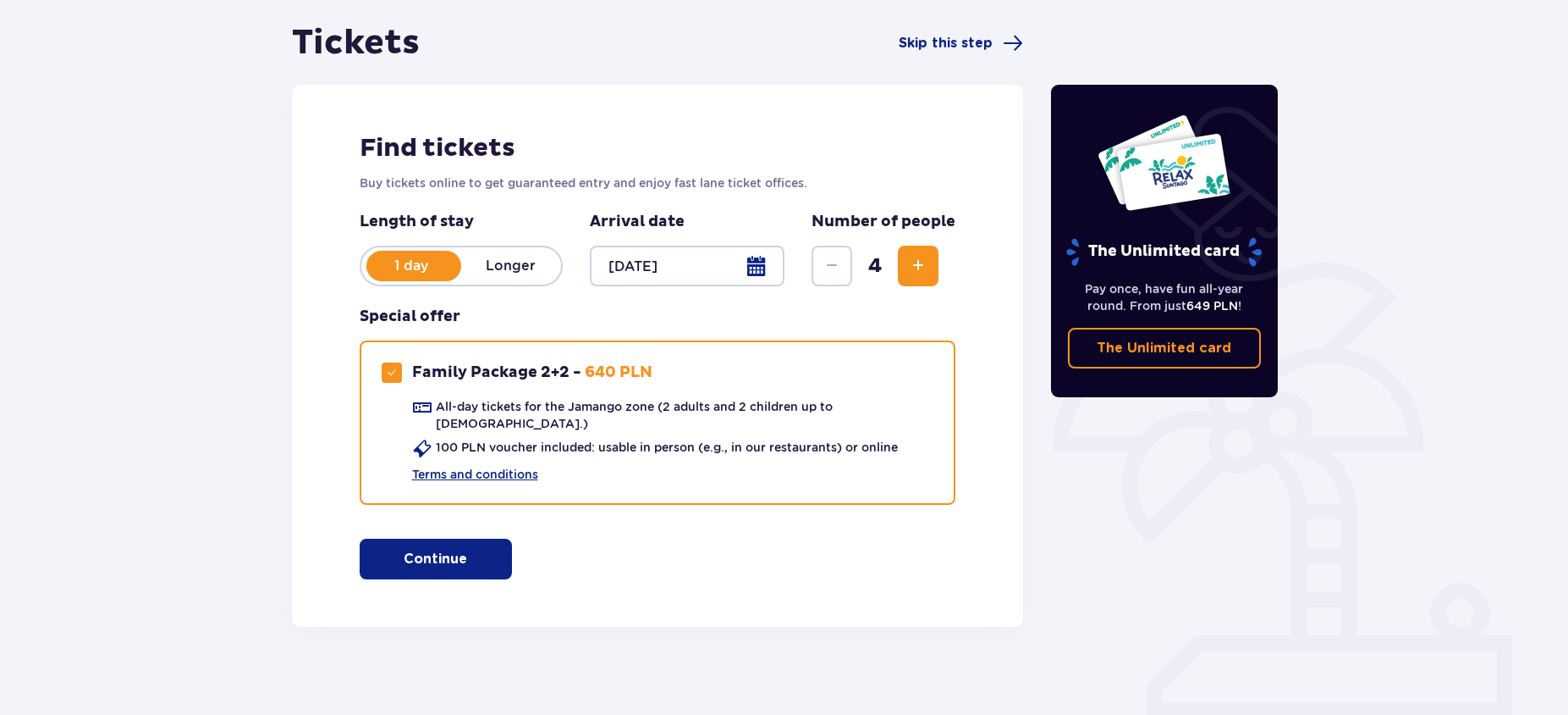
click at [912, 267] on span "Increase" at bounding box center [918, 266] width 20 height 20
click at [602, 564] on div "Find tickets Buy tickets online to get guaranteed entry and enjoy fast lane tic…" at bounding box center [658, 355] width 733 height 542
click at [425, 553] on p "Continue" at bounding box center [435, 559] width 64 height 19
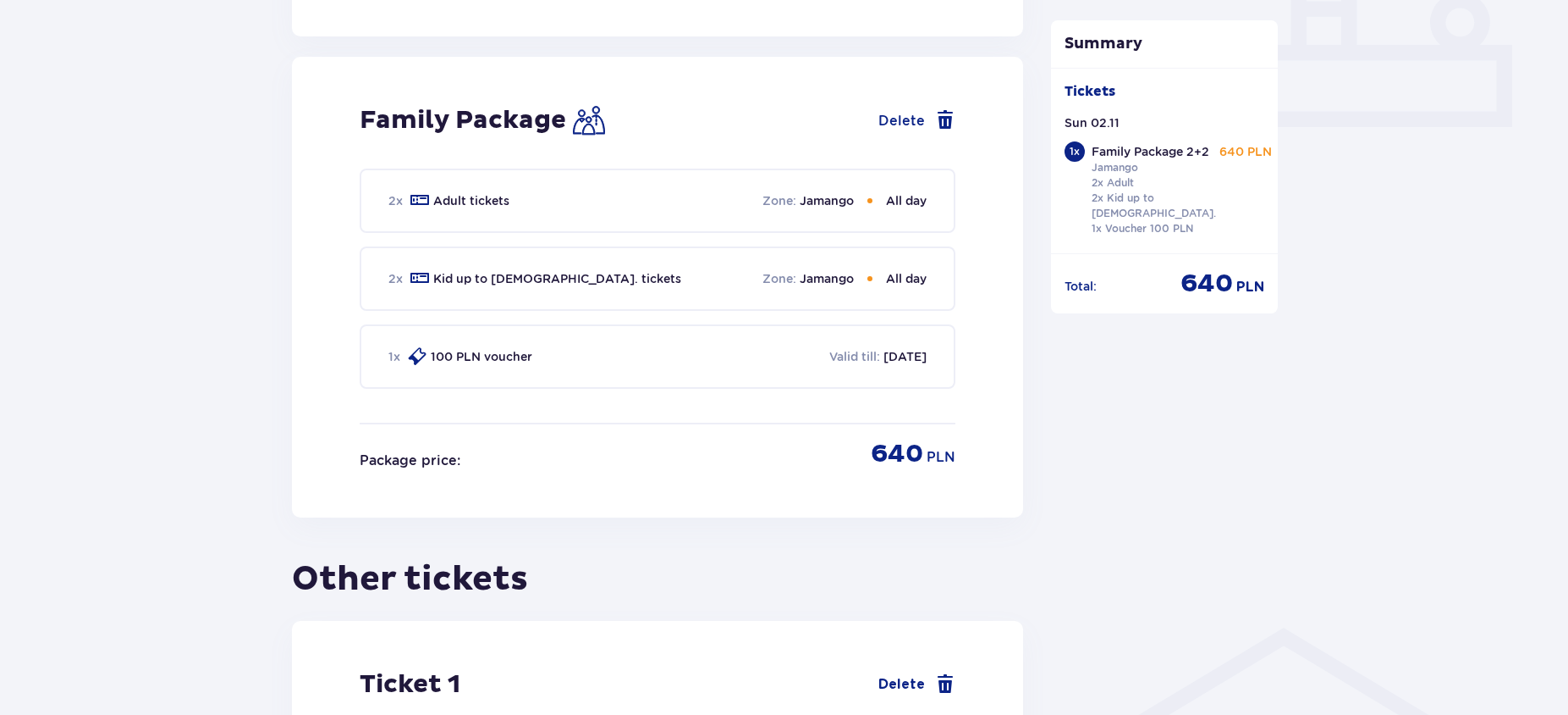
scroll to position [745, 0]
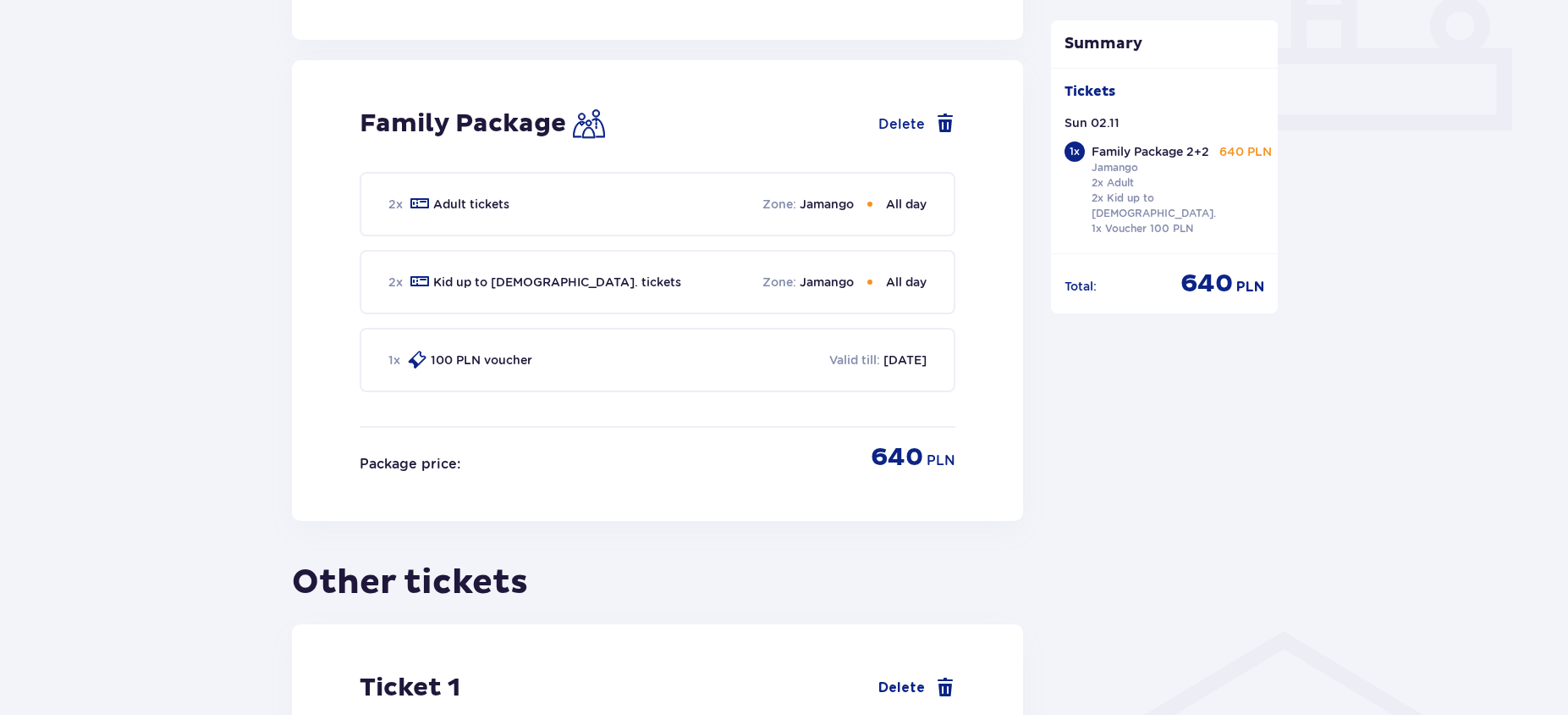
click at [484, 273] on p "Kid up to [DEMOGRAPHIC_DATA]. tickets" at bounding box center [557, 282] width 248 height 17
click at [434, 273] on p "Kid up to [DEMOGRAPHIC_DATA]. tickets" at bounding box center [557, 282] width 248 height 17
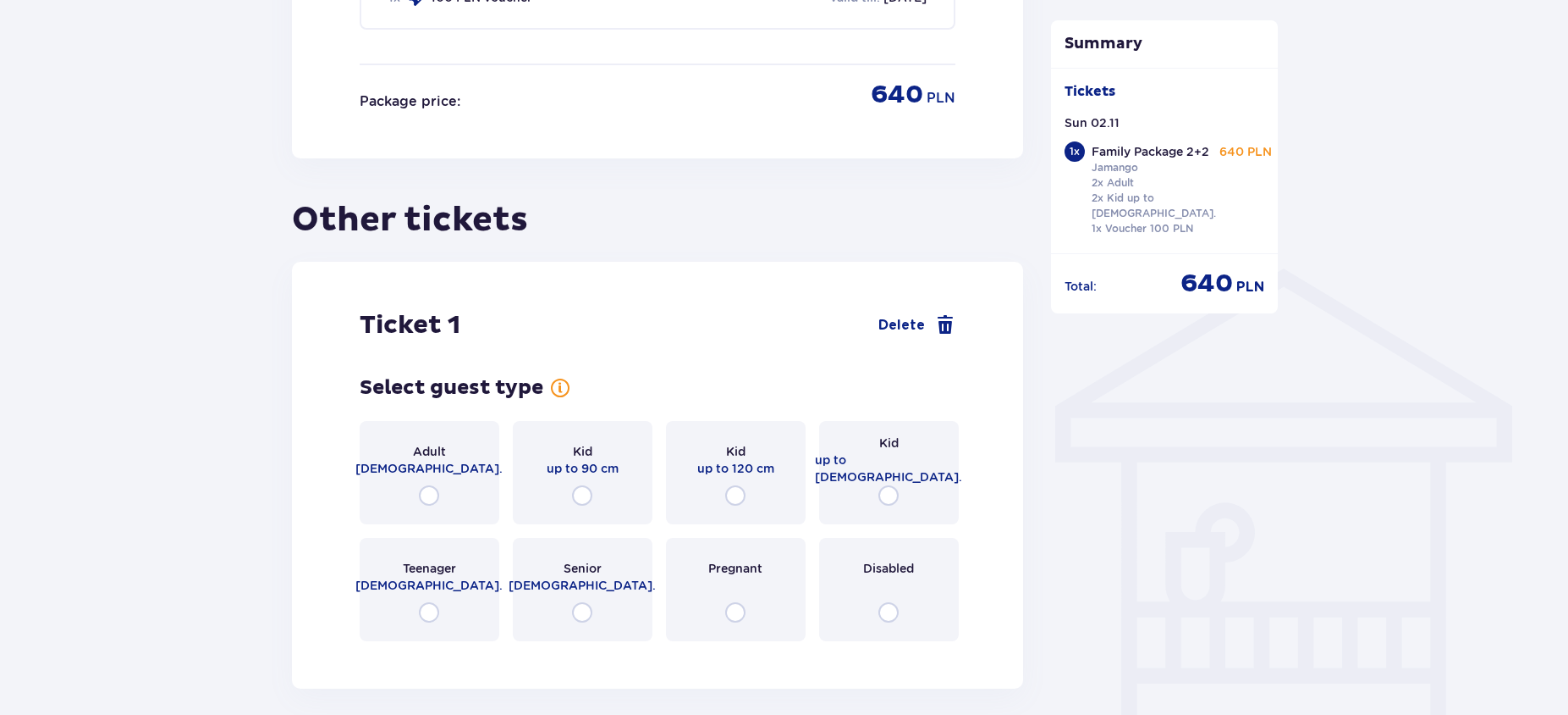
scroll to position [1132, 0]
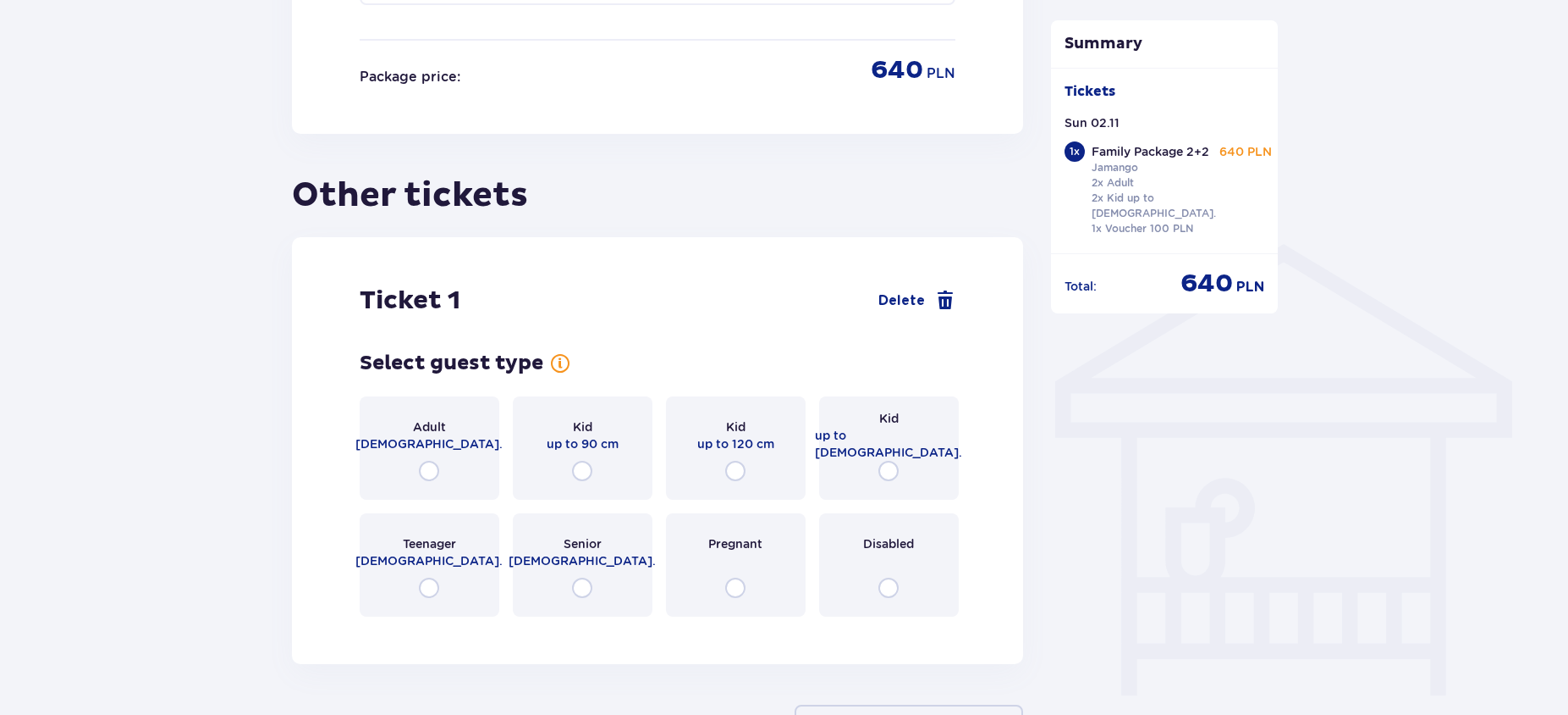
click at [735, 462] on input "radio" at bounding box center [735, 470] width 20 height 20
radio input "true"
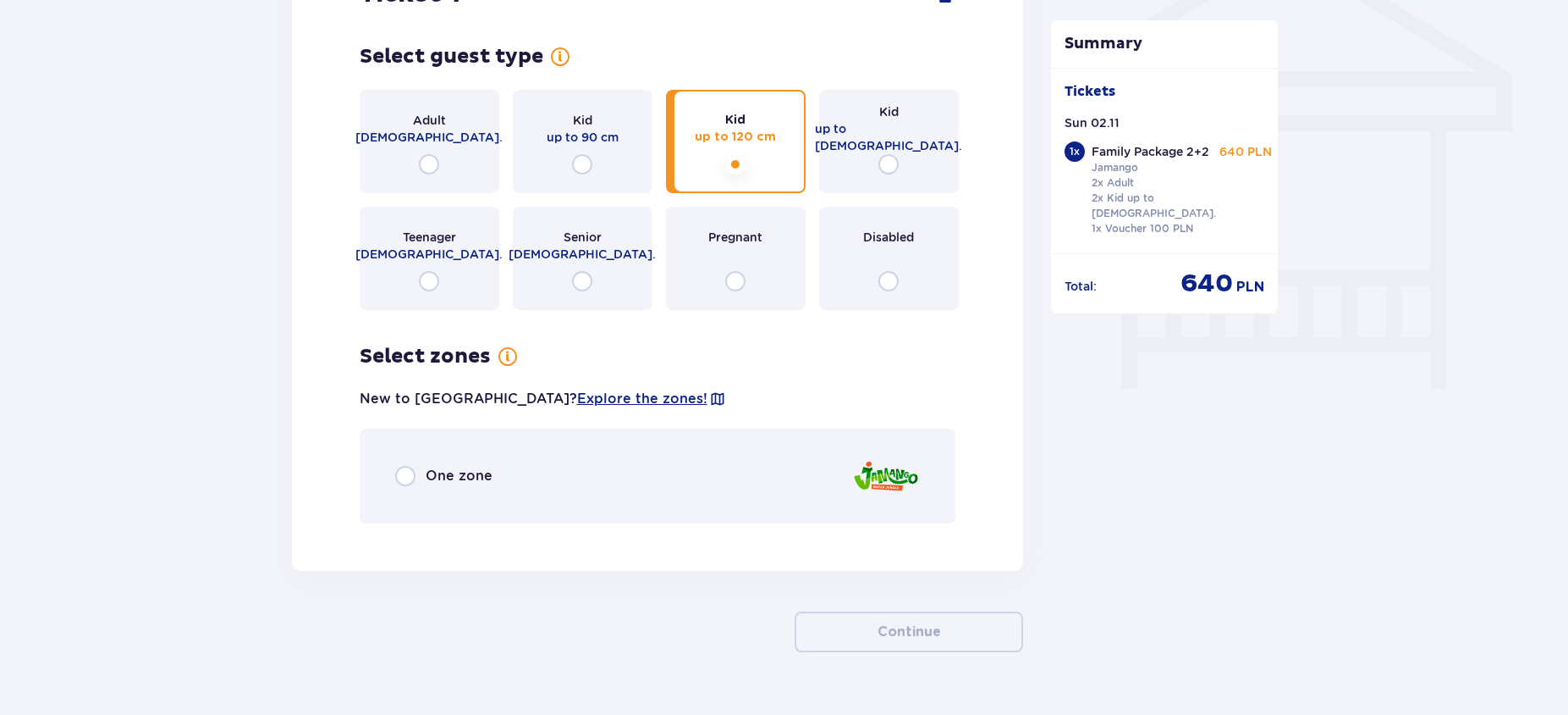
scroll to position [1463, 0]
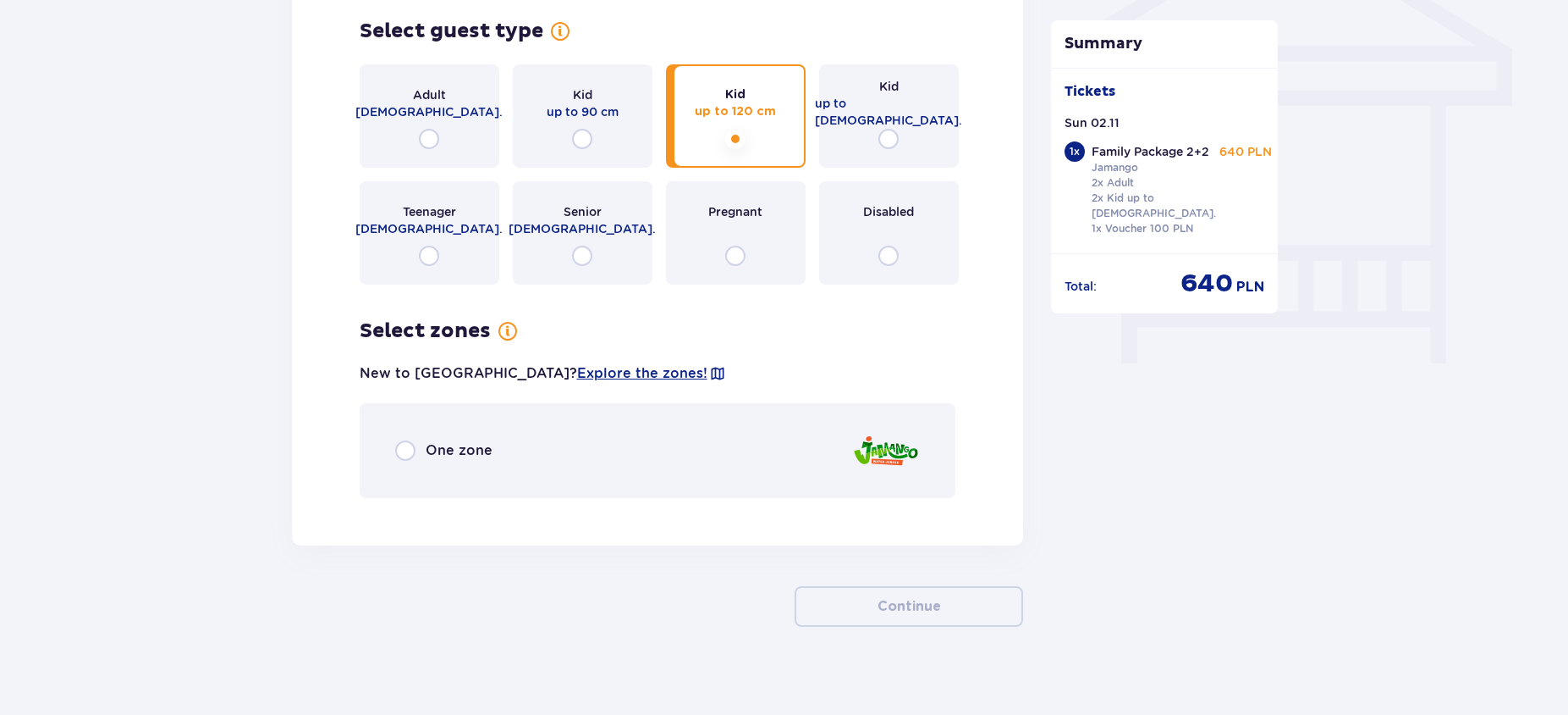
click at [409, 447] on input "radio" at bounding box center [404, 450] width 20 height 20
radio input "true"
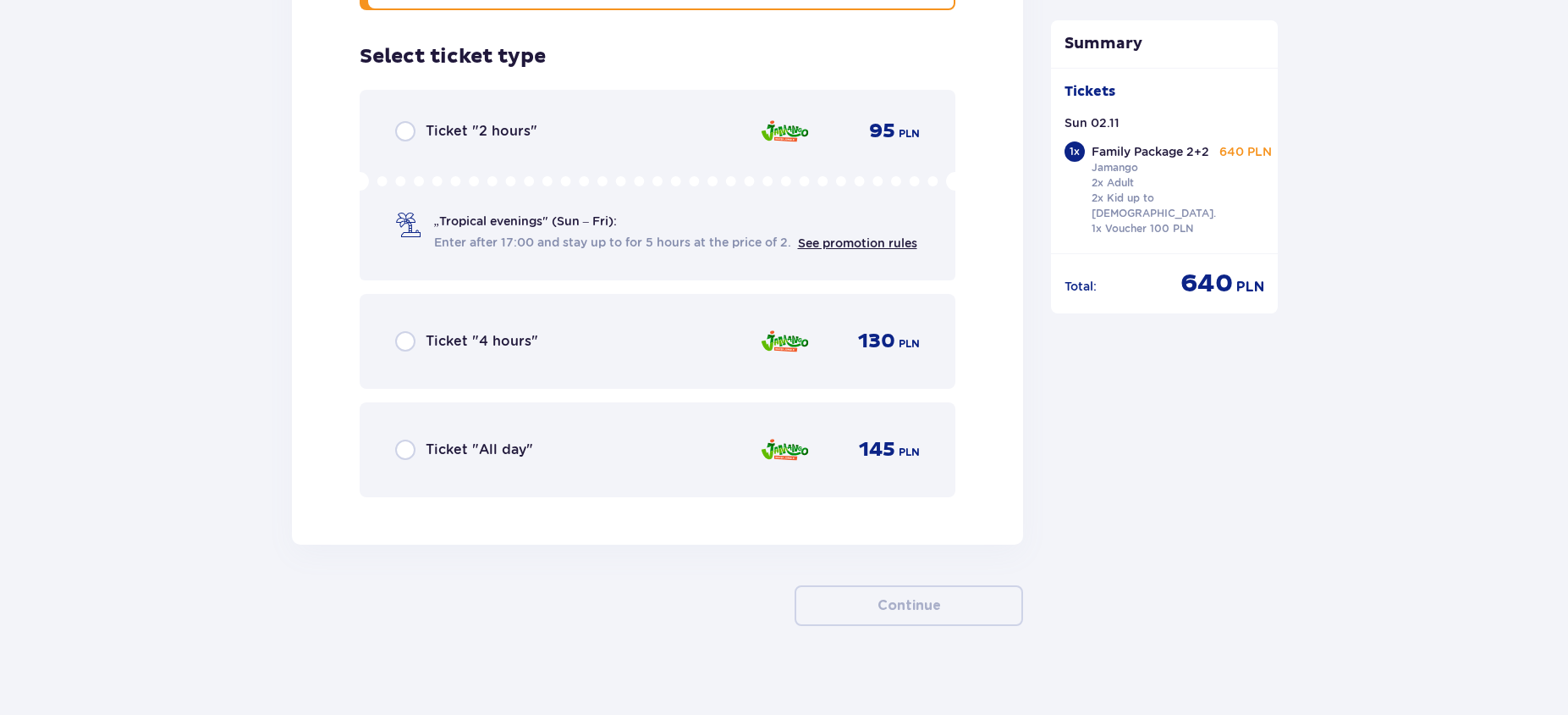
scroll to position [1951, 0]
click at [421, 441] on div "Ticket "All day"" at bounding box center [463, 450] width 138 height 20
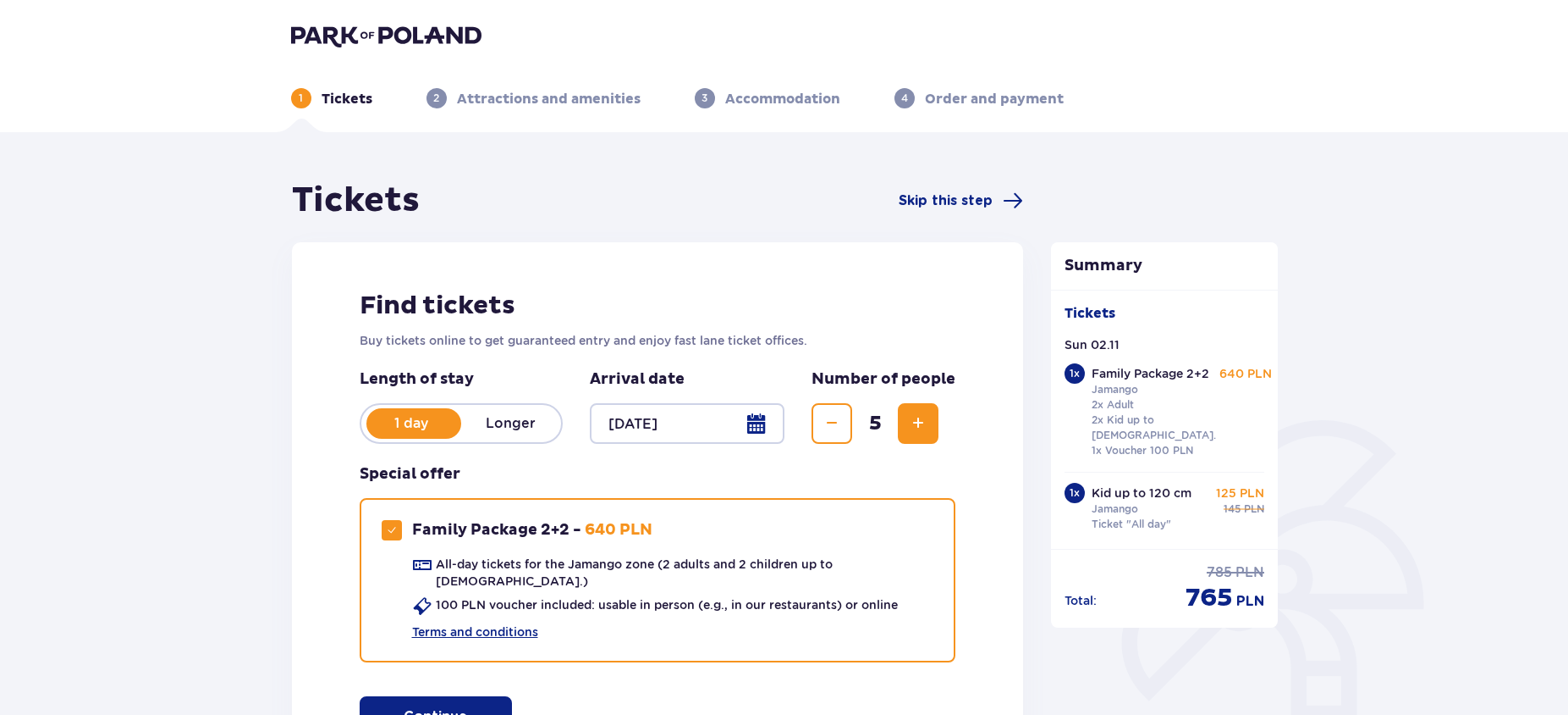
scroll to position [0, 0]
